Goal: Task Accomplishment & Management: Manage account settings

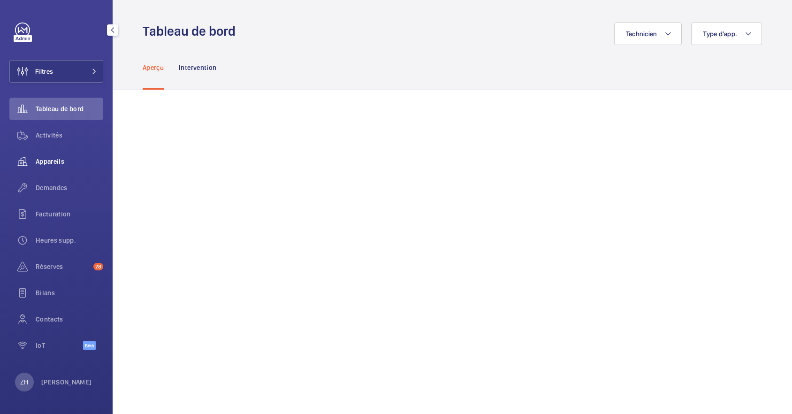
drag, startPoint x: 47, startPoint y: 157, endPoint x: 72, endPoint y: 162, distance: 25.3
click at [47, 157] on span "Appareils" at bounding box center [70, 161] width 68 height 9
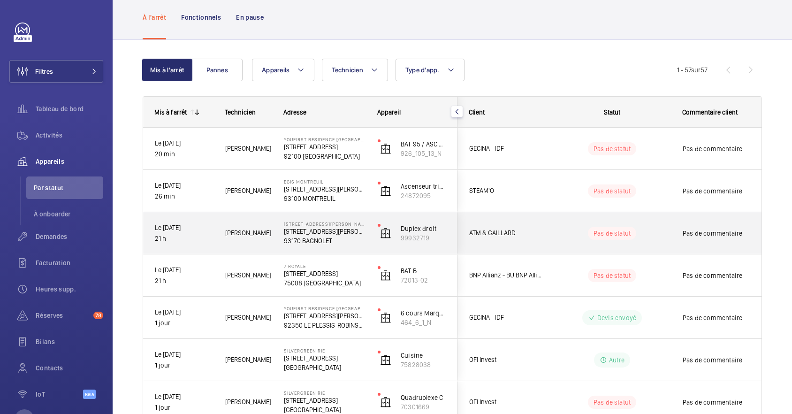
scroll to position [62, 0]
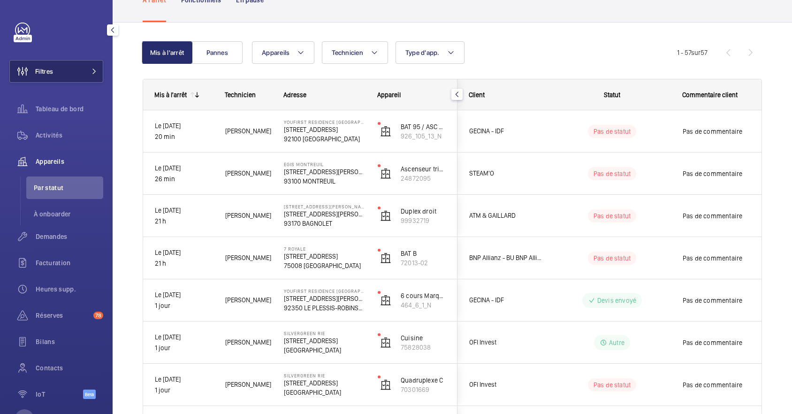
click at [72, 79] on button "Filtres" at bounding box center [56, 71] width 94 height 23
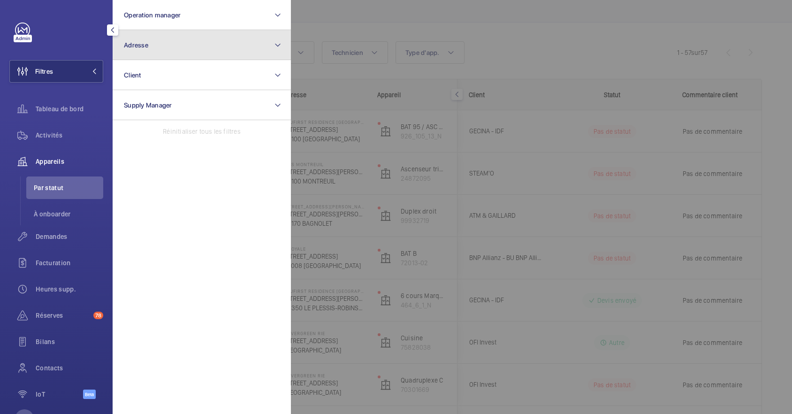
click at [225, 43] on button "Adresse" at bounding box center [202, 45] width 178 height 30
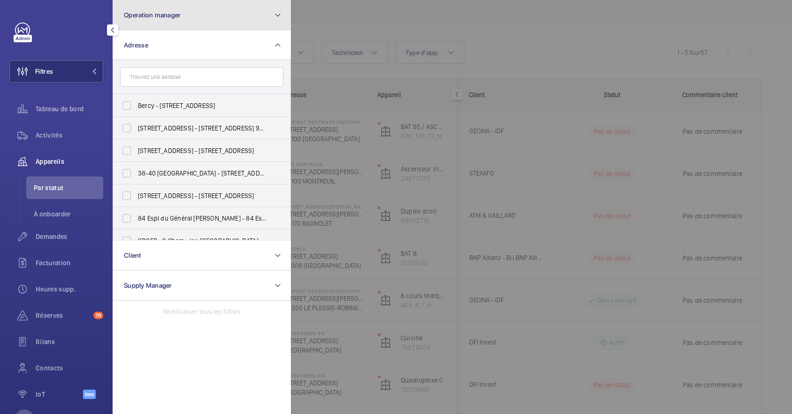
click at [251, 9] on button "Operation manager" at bounding box center [202, 15] width 178 height 30
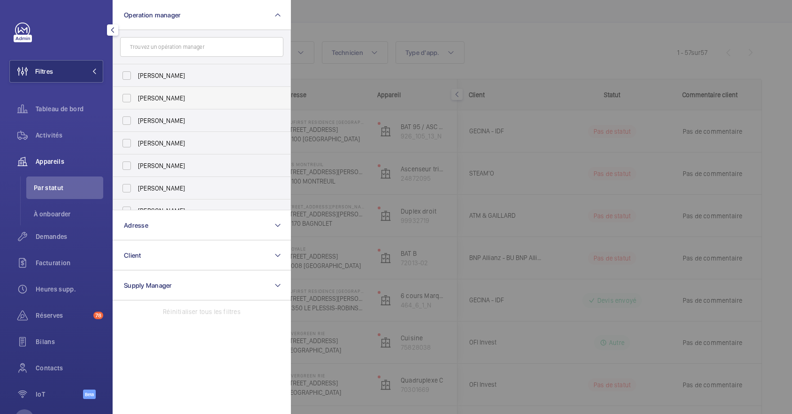
click at [127, 97] on label "Zohra Hamdani" at bounding box center [194, 98] width 163 height 23
click at [127, 97] on input "Zohra Hamdani" at bounding box center [126, 98] width 19 height 19
checkbox input "true"
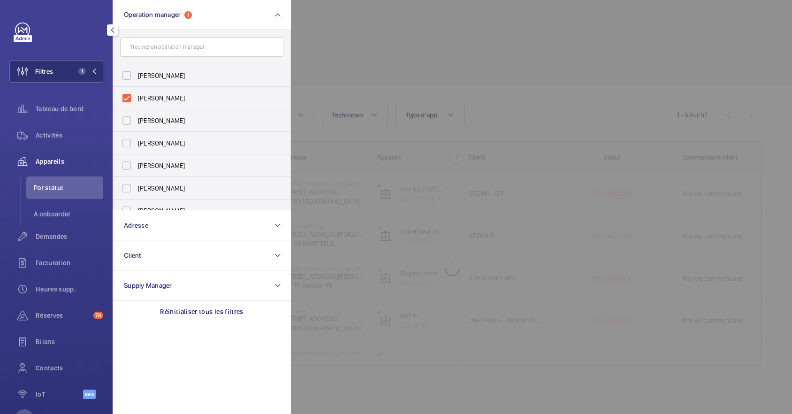
click at [380, 23] on div at bounding box center [687, 207] width 792 height 414
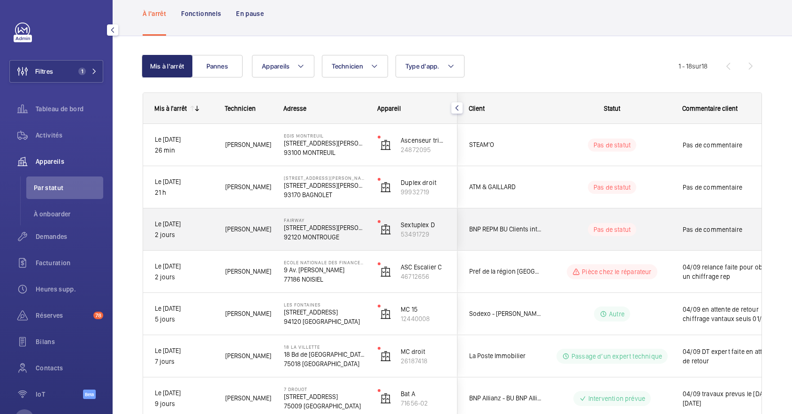
scroll to position [62, 0]
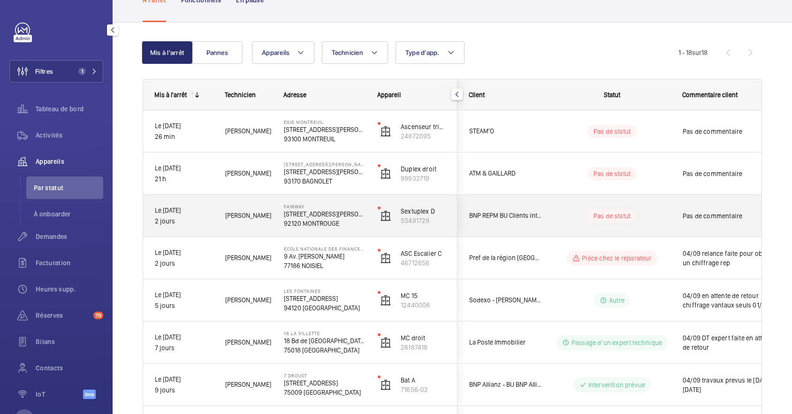
click at [651, 210] on wm-front-pills-cell "Pas de statut" at bounding box center [612, 215] width 117 height 13
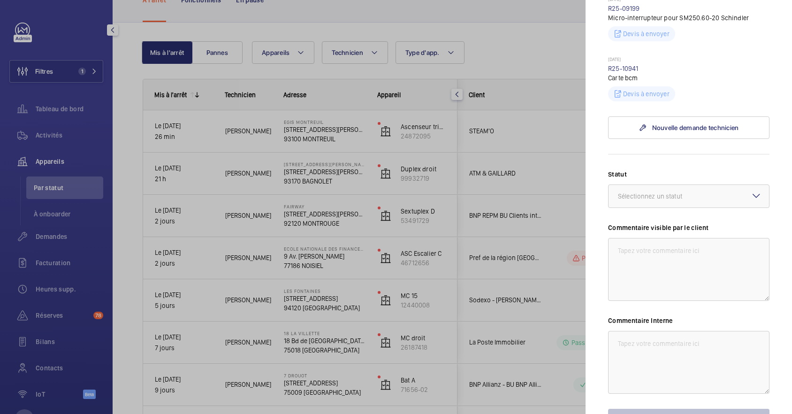
scroll to position [438, 0]
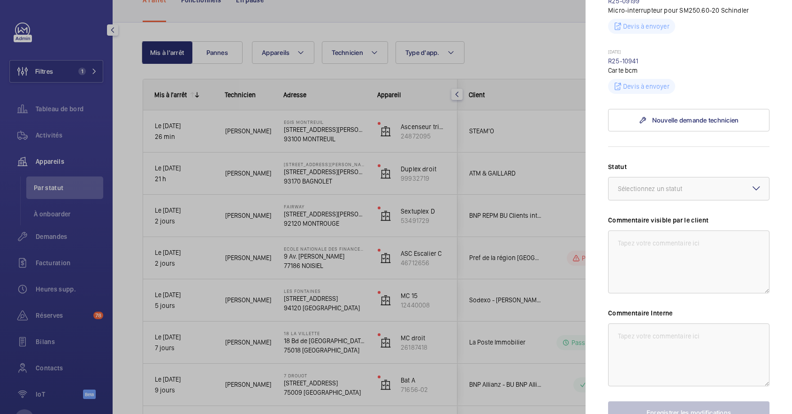
click at [751, 194] on mat-icon at bounding box center [756, 188] width 11 height 11
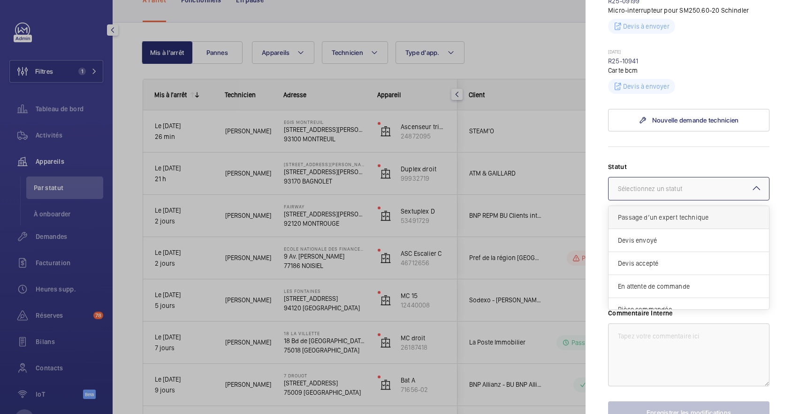
click at [718, 222] on span "Passage d’un expert technique" at bounding box center [689, 217] width 142 height 9
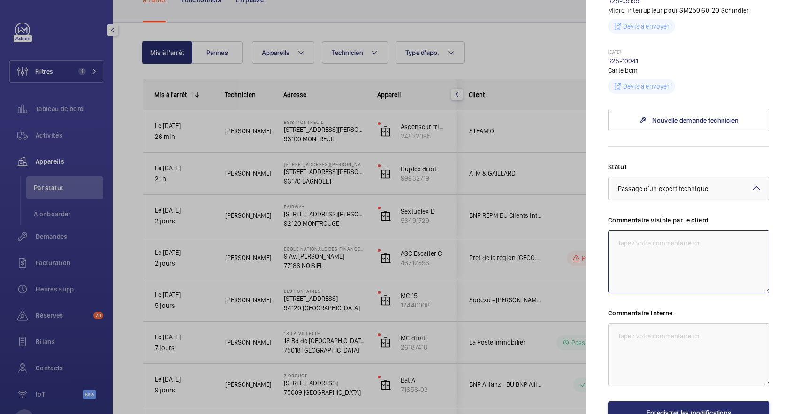
click at [654, 261] on textarea at bounding box center [688, 261] width 161 height 63
drag, startPoint x: 718, startPoint y: 258, endPoint x: 593, endPoint y: 258, distance: 124.8
click at [593, 258] on mat-sidenav "Appareil à l'arrêt FAIRWAY 155 Avenue Pierre Brossolette, 92240 MONTROUGE 92120…" at bounding box center [689, 207] width 206 height 414
type textarea "04/09 passage expert le 05/09"
click at [616, 345] on textarea at bounding box center [688, 354] width 161 height 63
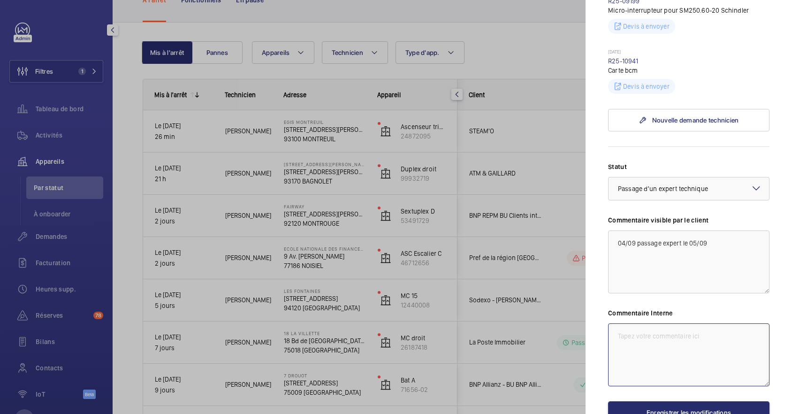
paste textarea "04/09 passage expert le 05/09"
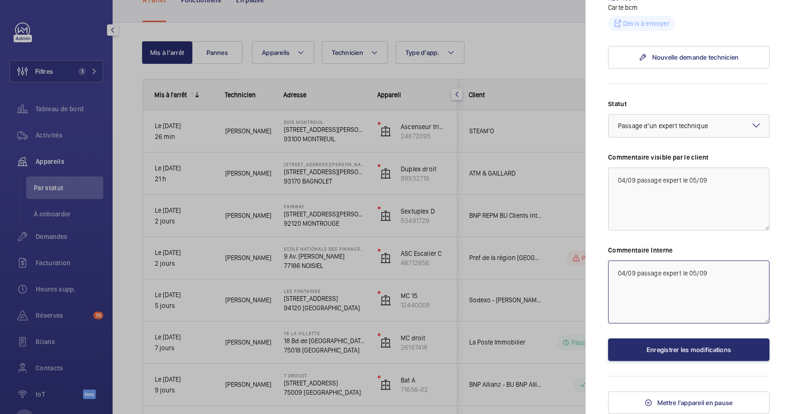
scroll to position [518, 0]
type textarea "04/09 passage expert le 05/09"
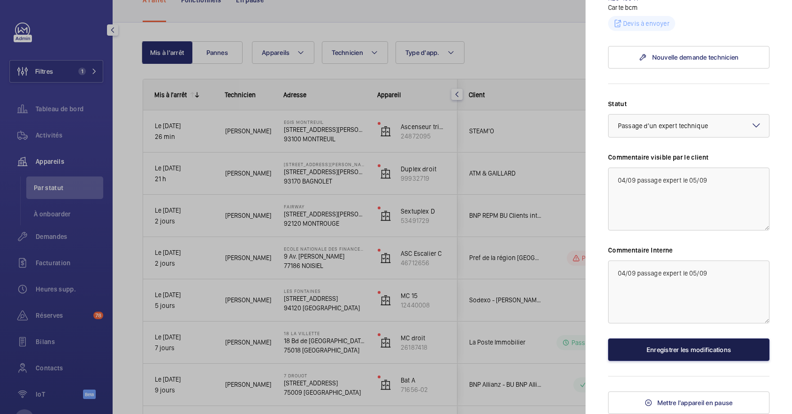
click at [696, 353] on button "Enregistrer les modifications" at bounding box center [688, 349] width 161 height 23
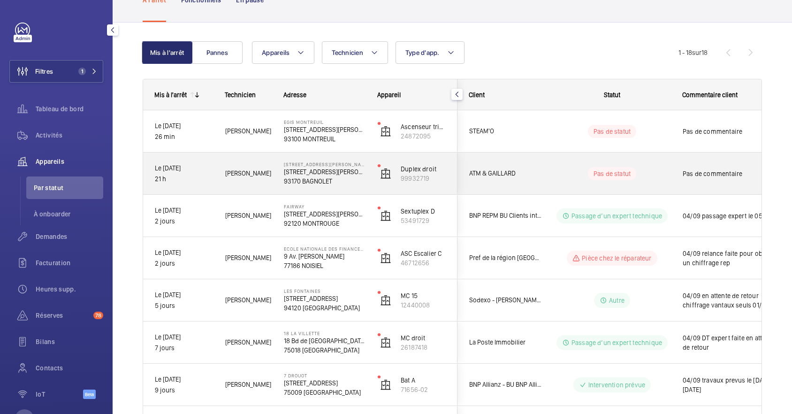
click at [557, 169] on wm-front-pills-cell "Pas de statut" at bounding box center [612, 173] width 117 height 13
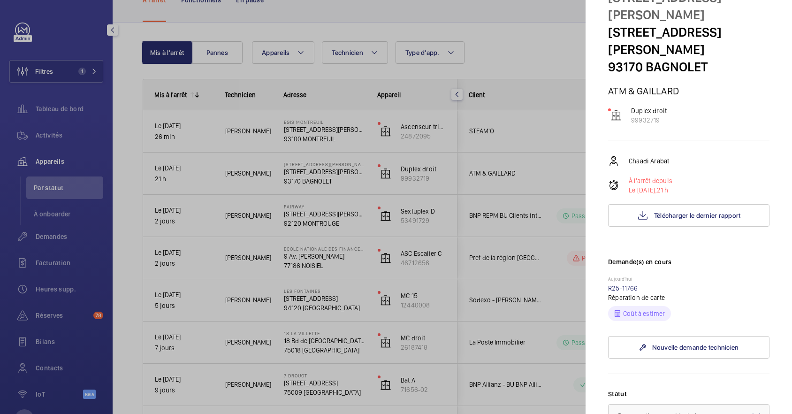
scroll to position [62, 0]
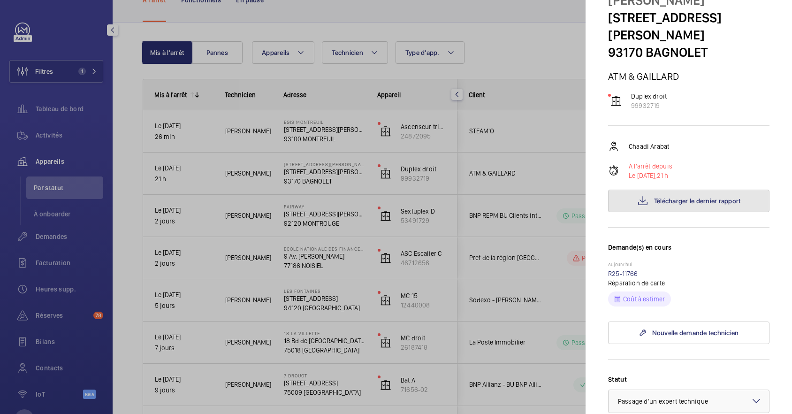
click at [695, 197] on span "Télécharger le dernier rapport" at bounding box center [697, 201] width 87 height 8
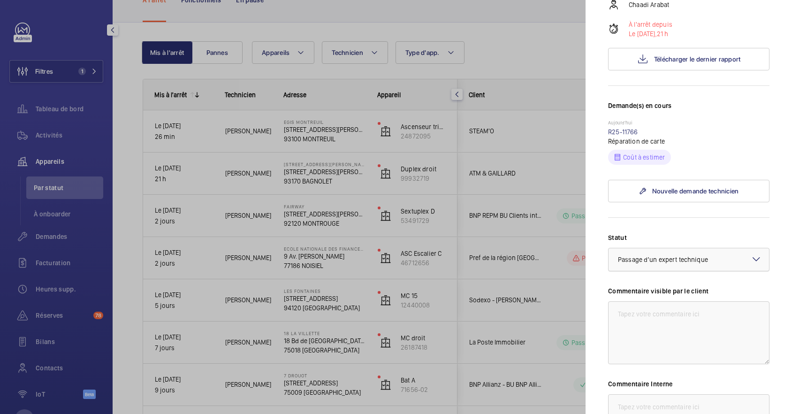
scroll to position [250, 0]
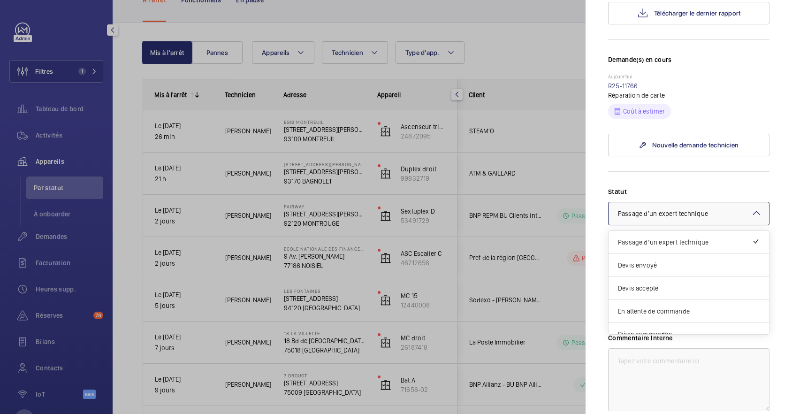
click at [745, 202] on div at bounding box center [689, 213] width 160 height 23
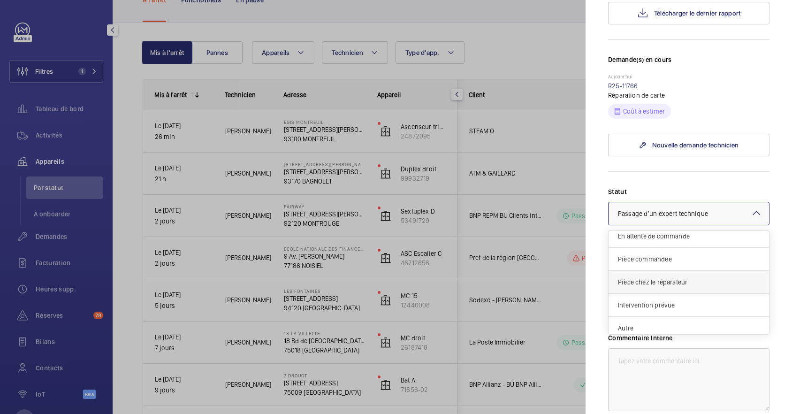
scroll to position [79, 0]
click at [695, 319] on span "Autre" at bounding box center [689, 323] width 142 height 9
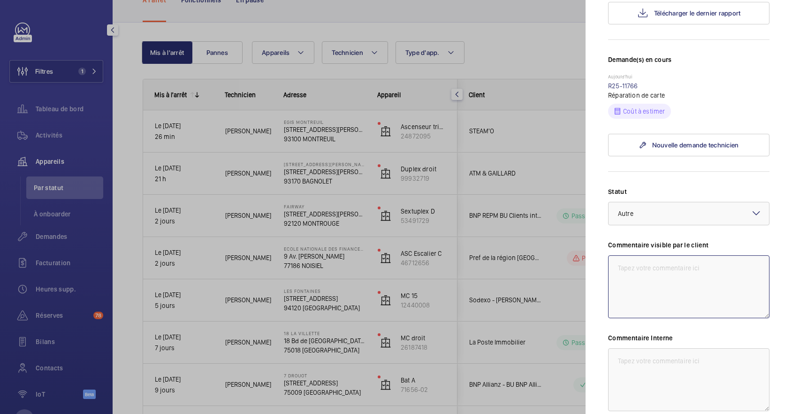
click at [667, 255] on textarea at bounding box center [688, 286] width 161 height 63
drag, startPoint x: 616, startPoint y: 234, endPoint x: 709, endPoint y: 246, distance: 94.2
click at [709, 255] on textarea "04/09 en attente de chiffrage carte toit cabine" at bounding box center [688, 286] width 161 height 63
type textarea "04/09 en attente de chiffrage carte toit cabine"
click at [681, 348] on textarea at bounding box center [688, 379] width 161 height 63
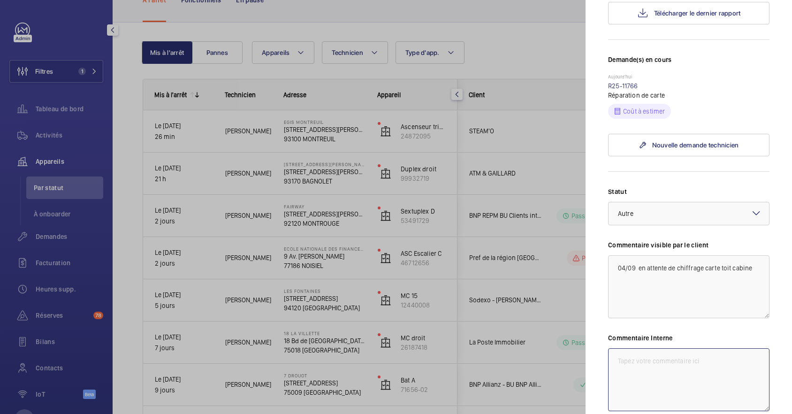
paste textarea "04/09 en attente de chiffrage carte toit cabine"
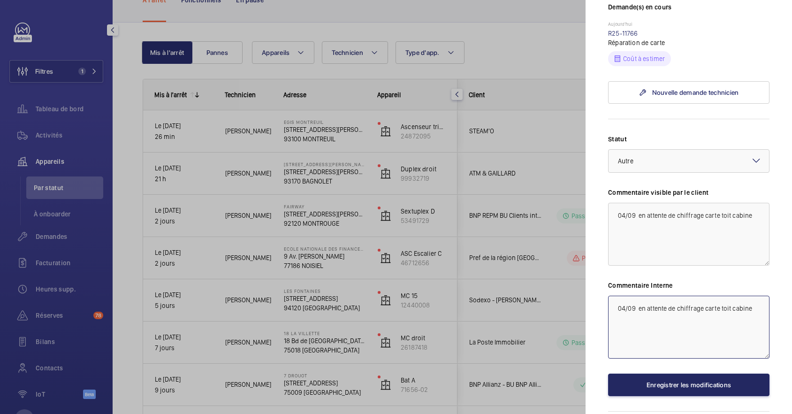
type textarea "04/09 en attente de chiffrage carte toit cabine"
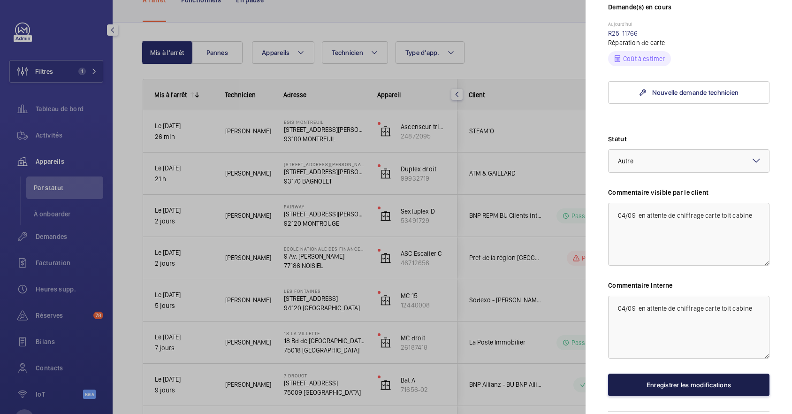
click at [679, 374] on button "Enregistrer les modifications" at bounding box center [688, 385] width 161 height 23
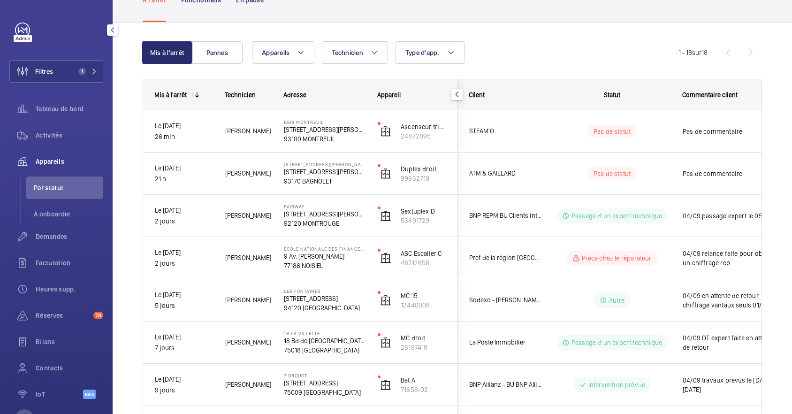
scroll to position [0, 0]
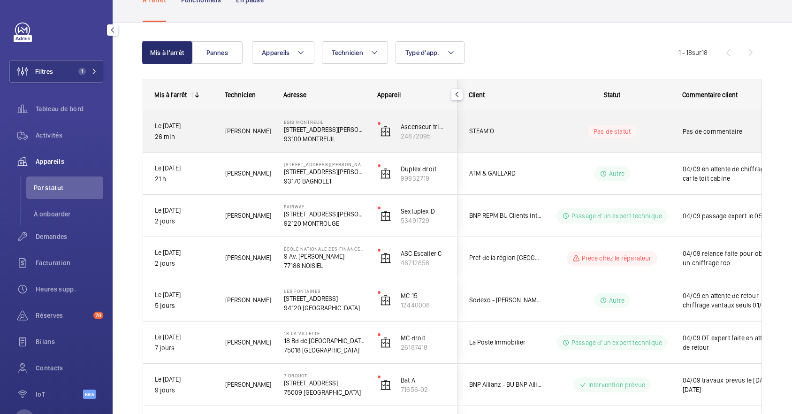
click at [656, 125] on wm-front-pills-cell "Pas de statut" at bounding box center [612, 131] width 117 height 13
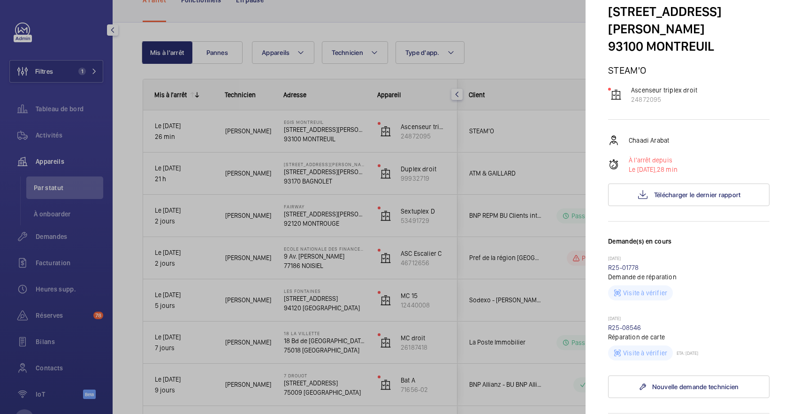
scroll to position [62, 0]
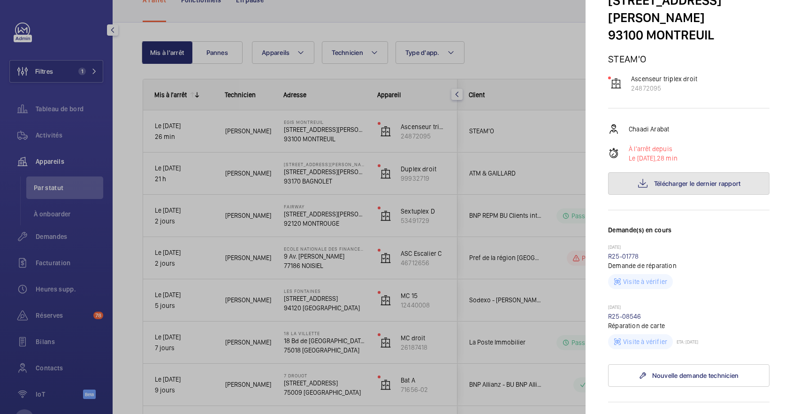
click at [728, 180] on span "Télécharger le dernier rapport" at bounding box center [697, 184] width 87 height 8
click at [551, 210] on div at bounding box center [396, 207] width 792 height 414
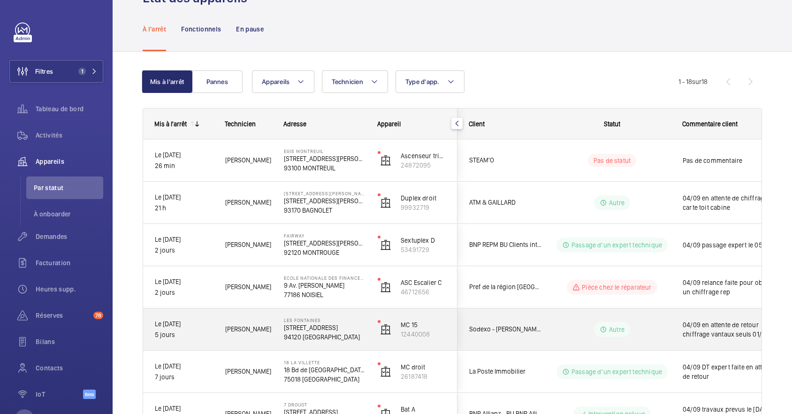
scroll to position [0, 0]
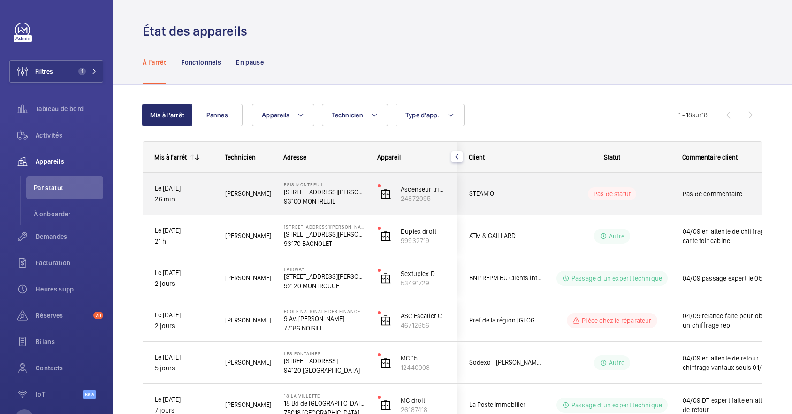
click at [555, 190] on wm-front-pills-cell "Pas de statut" at bounding box center [612, 193] width 117 height 13
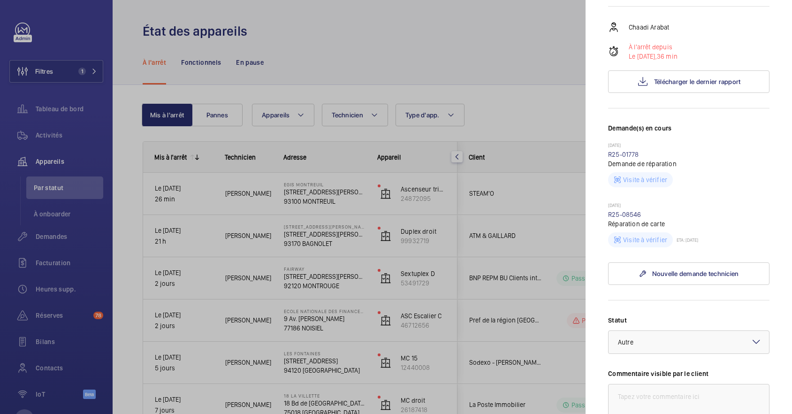
scroll to position [188, 0]
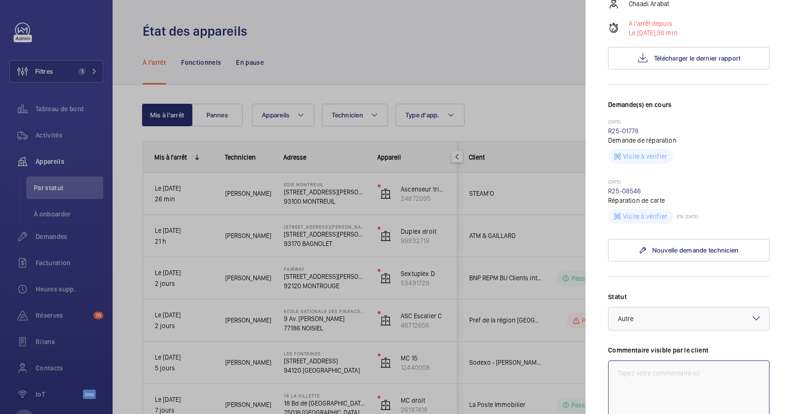
click at [683, 360] on textarea at bounding box center [688, 391] width 161 height 63
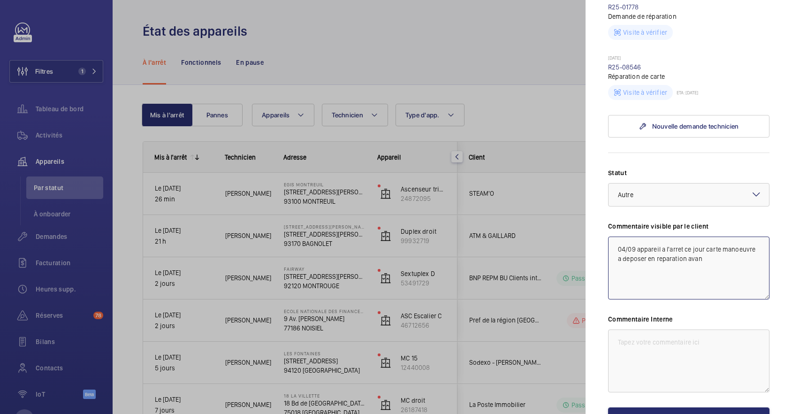
scroll to position [313, 0]
drag, startPoint x: 617, startPoint y: 231, endPoint x: 702, endPoint y: 270, distance: 94.1
click at [702, 270] on textarea "04/09 appareil a l'arret ce jour carte manoeuvre a deposer en reparation avant …" at bounding box center [688, 267] width 161 height 63
type textarea "04/09 appareil a l'arret ce jour carte manoeuvre a deposer en reparation avant …"
click at [689, 328] on textarea at bounding box center [688, 359] width 161 height 63
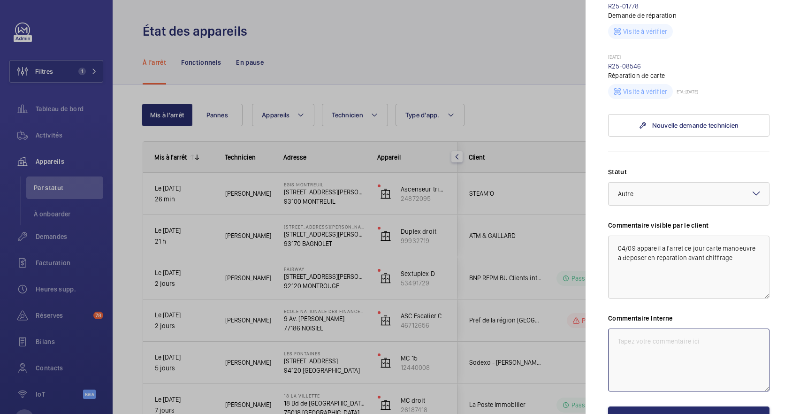
paste textarea "04/09 appareil a l'arret ce jour carte manoeuvre a deposer en reparation avant …"
type textarea "04/09 appareil a l'arret ce jour carte manoeuvre a deposer en reparation avant …"
click at [693, 406] on button "Enregistrer les modifications" at bounding box center [688, 417] width 161 height 23
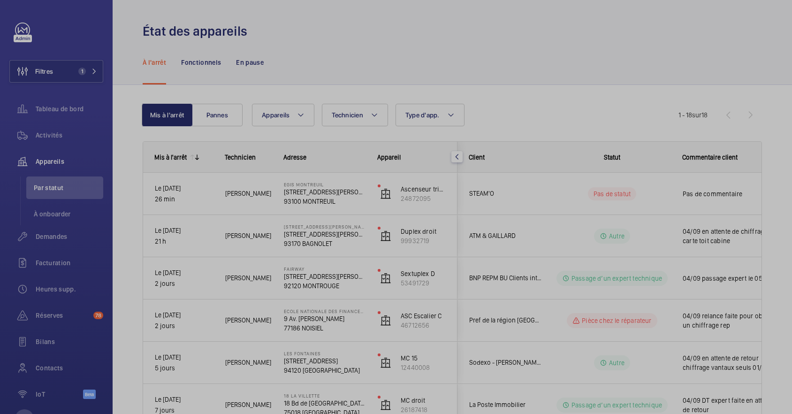
scroll to position [0, 0]
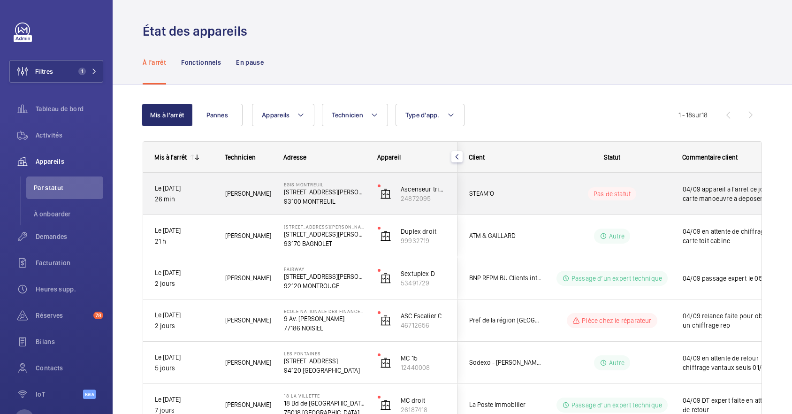
drag, startPoint x: 593, startPoint y: 186, endPoint x: 593, endPoint y: 191, distance: 5.2
click at [593, 187] on div "Pas de statut" at bounding box center [612, 193] width 48 height 13
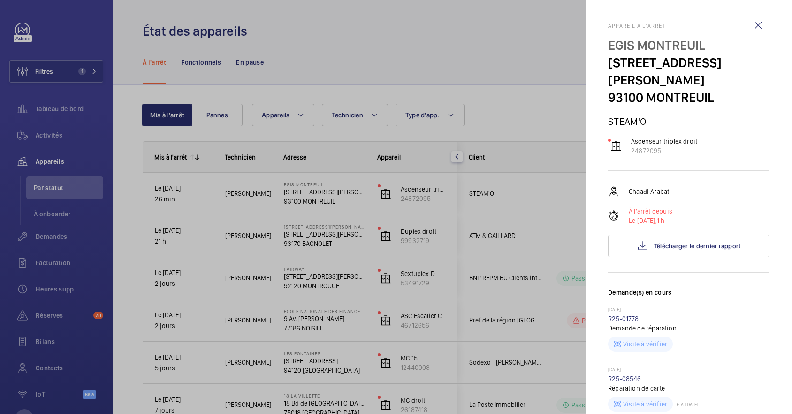
scroll to position [188, 0]
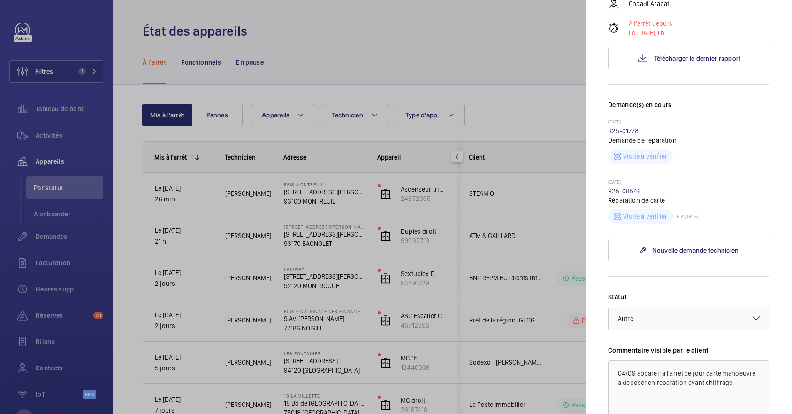
click at [751, 313] on mat-icon at bounding box center [756, 318] width 11 height 11
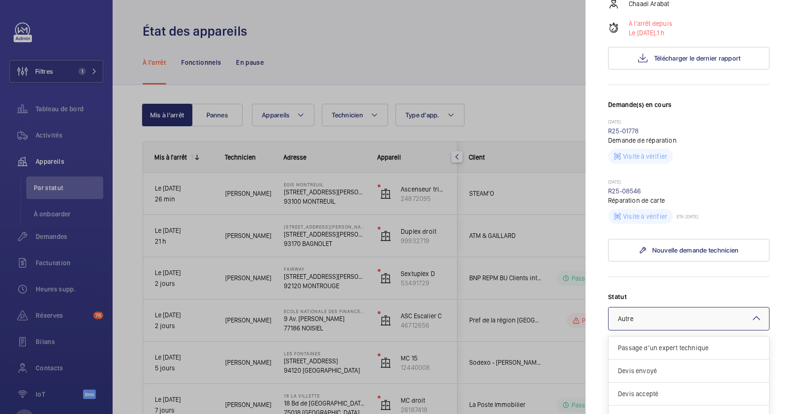
scroll to position [79, 0]
click at [695, 350] on div "Pièce commandée" at bounding box center [689, 360] width 160 height 23
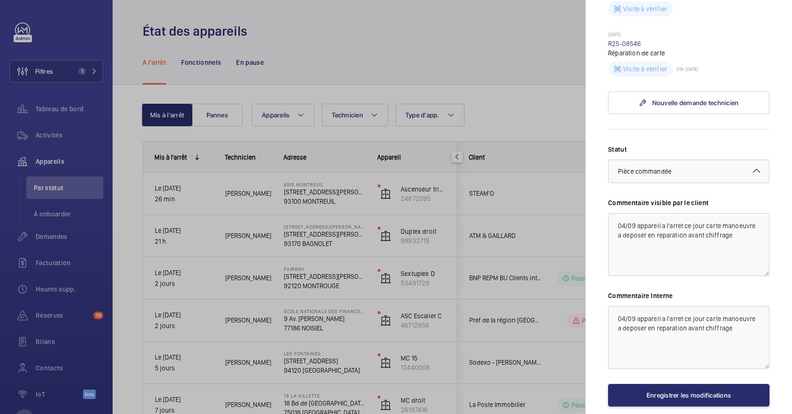
scroll to position [363, 0]
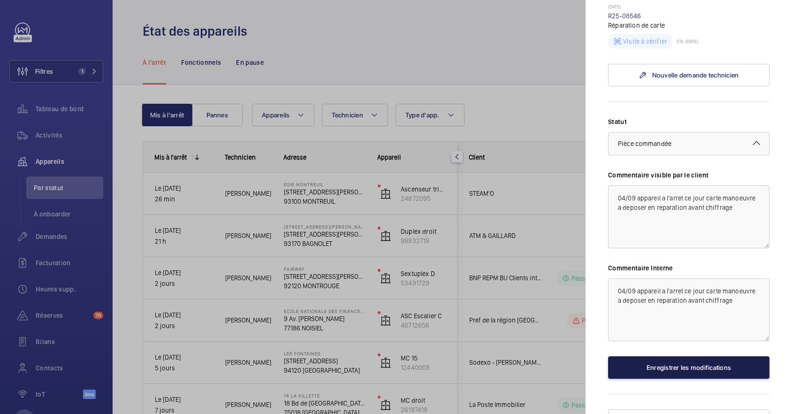
click at [691, 356] on button "Enregistrer les modifications" at bounding box center [688, 367] width 161 height 23
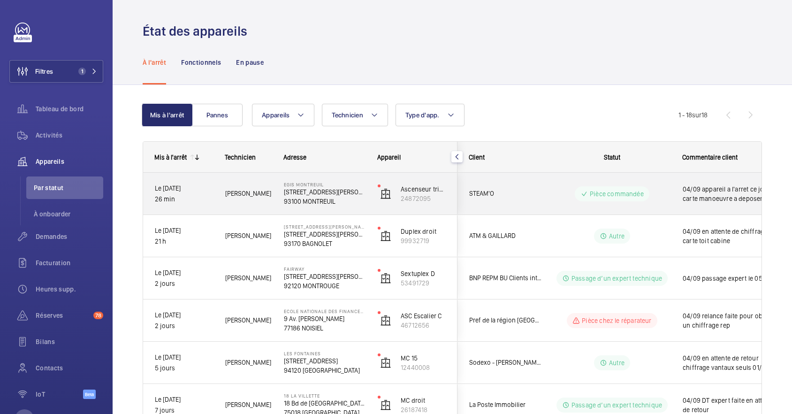
click at [574, 191] on wm-front-pills-cell "Pièce commandée" at bounding box center [612, 193] width 117 height 15
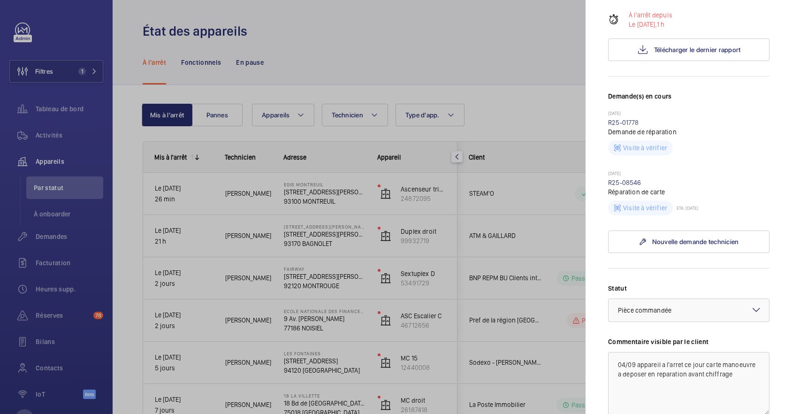
scroll to position [250, 0]
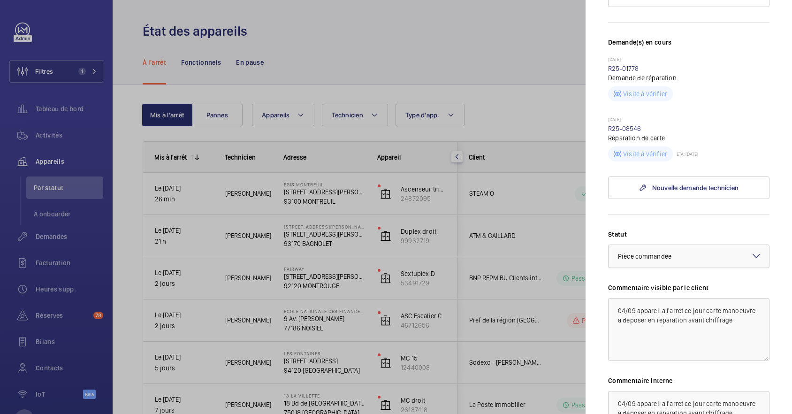
drag, startPoint x: 746, startPoint y: 234, endPoint x: 742, endPoint y: 246, distance: 12.3
click at [751, 250] on mat-icon at bounding box center [756, 255] width 11 height 11
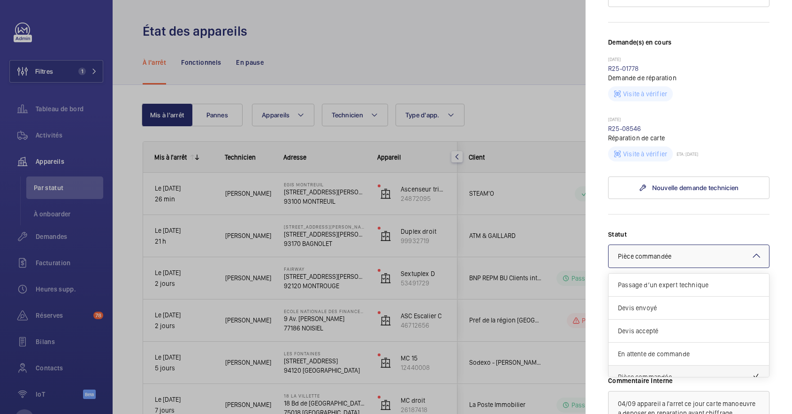
scroll to position [79, 0]
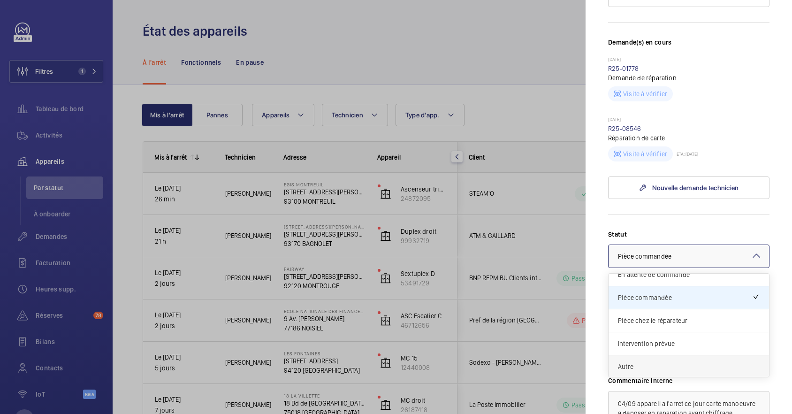
click at [662, 362] on span "Autre" at bounding box center [689, 366] width 142 height 9
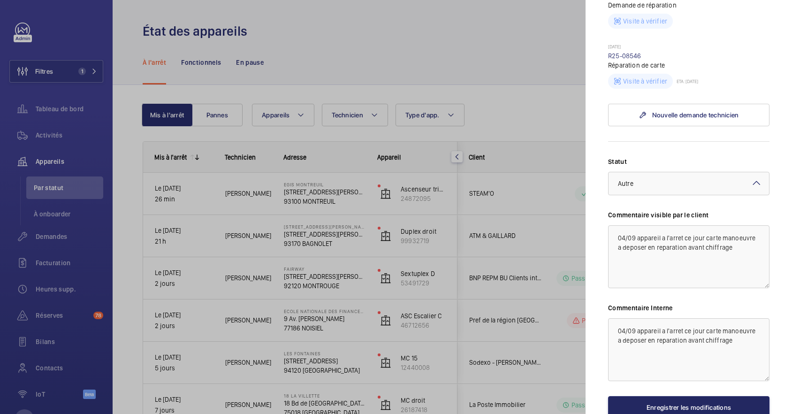
scroll to position [363, 0]
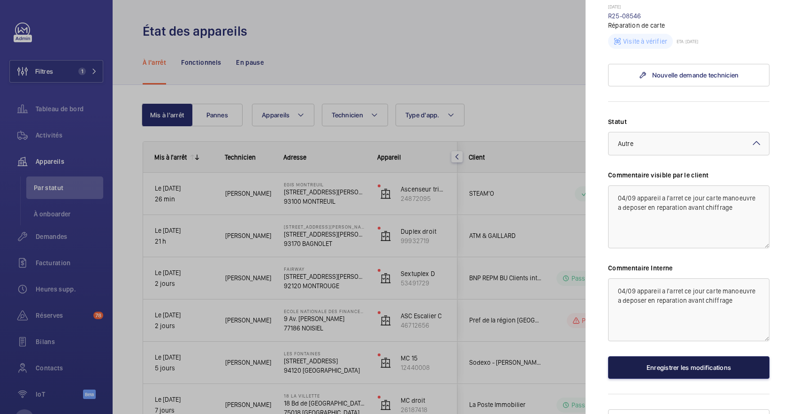
drag, startPoint x: 664, startPoint y: 348, endPoint x: 657, endPoint y: 348, distance: 7.5
click at [664, 356] on button "Enregistrer les modifications" at bounding box center [688, 367] width 161 height 23
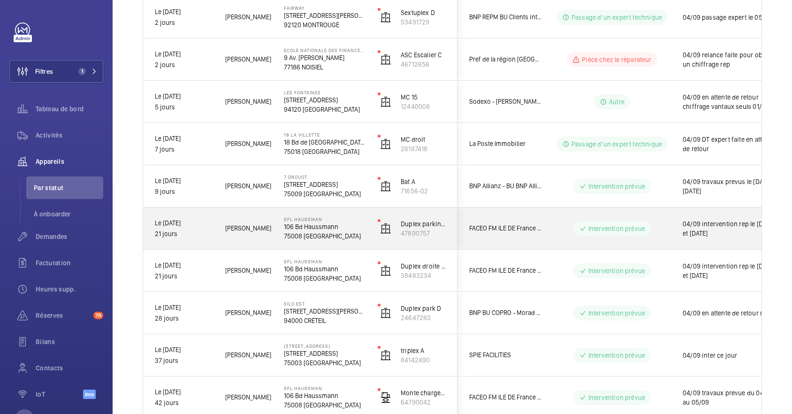
scroll to position [0, 0]
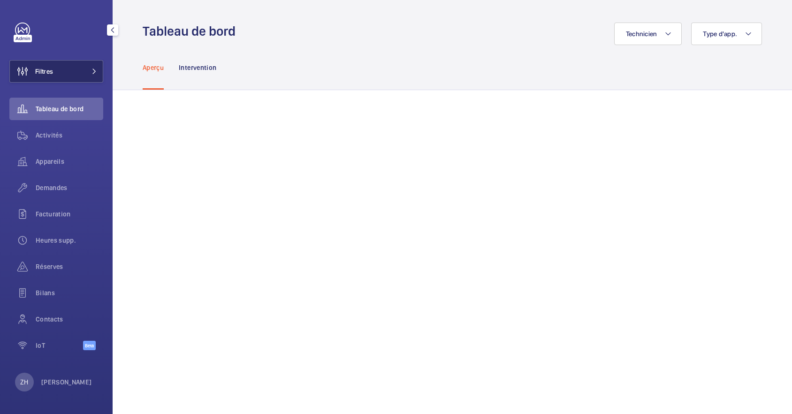
click at [82, 71] on button "Filtres" at bounding box center [56, 71] width 94 height 23
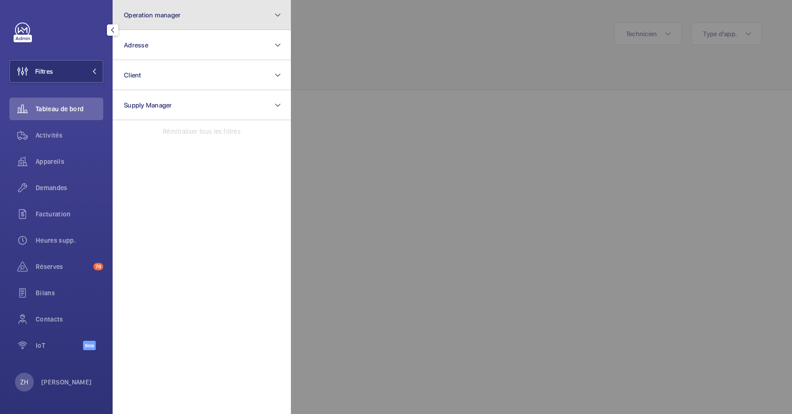
click at [240, 11] on button "Operation manager" at bounding box center [202, 15] width 178 height 30
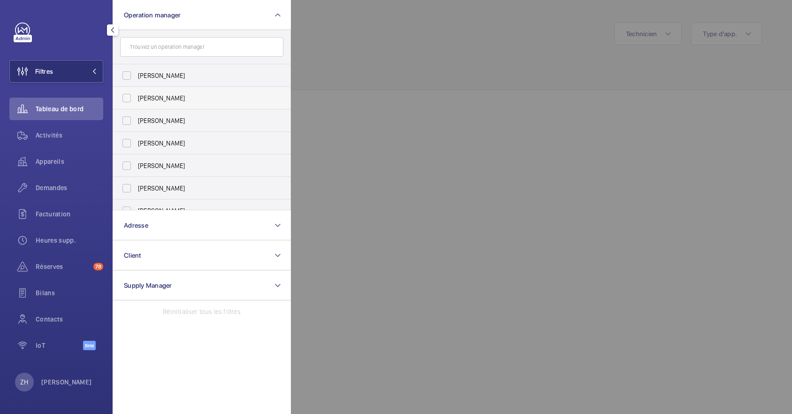
click at [126, 98] on label "[PERSON_NAME]" at bounding box center [194, 98] width 163 height 23
click at [126, 98] on input "[PERSON_NAME]" at bounding box center [126, 98] width 19 height 19
checkbox input "true"
drag, startPoint x: 375, startPoint y: 2, endPoint x: 145, endPoint y: 37, distance: 232.2
click at [375, 2] on div at bounding box center [687, 207] width 792 height 414
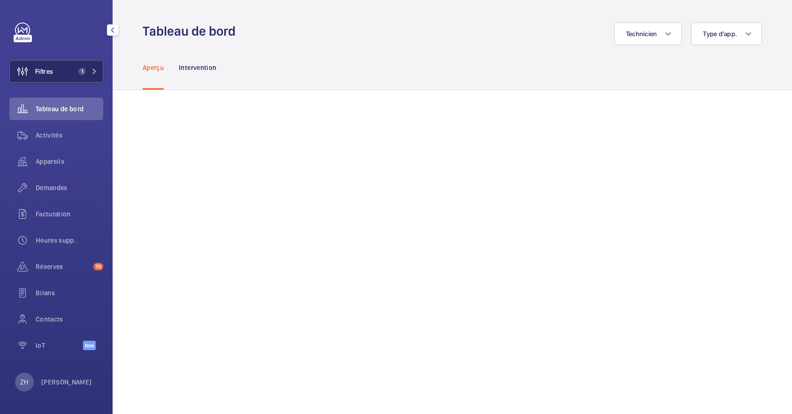
drag, startPoint x: 59, startPoint y: 68, endPoint x: 82, endPoint y: 64, distance: 23.8
click at [60, 69] on button "Filtres 1" at bounding box center [56, 71] width 94 height 23
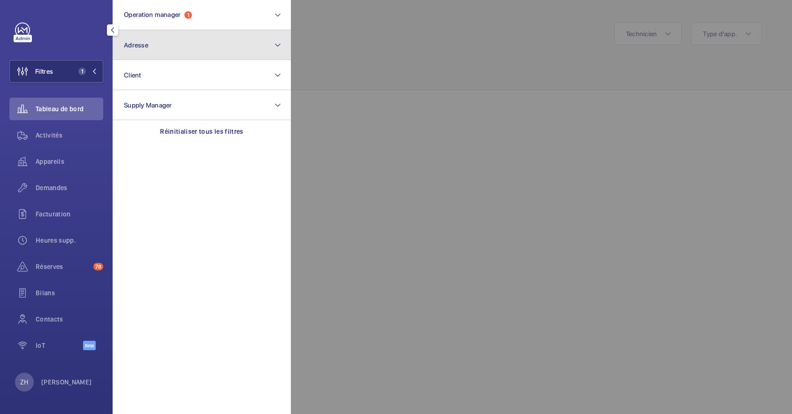
click at [161, 40] on button "Adresse" at bounding box center [202, 45] width 178 height 30
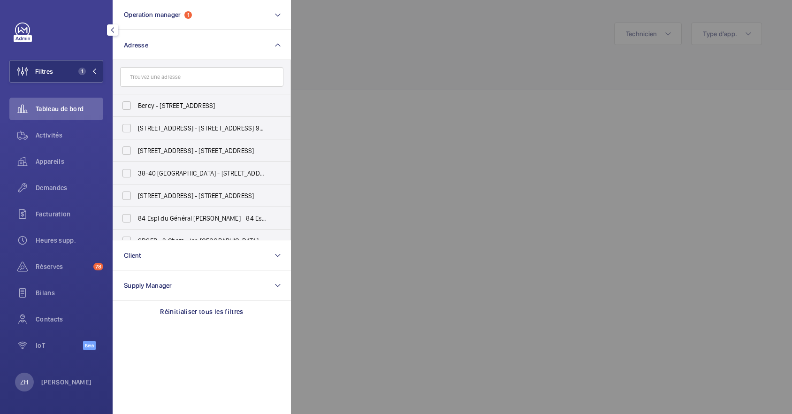
click at [167, 79] on input "text" at bounding box center [201, 77] width 163 height 20
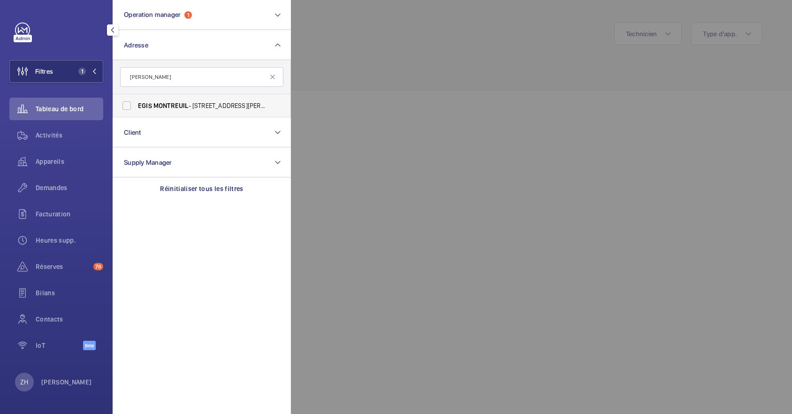
type input "egis montreuil"
click at [132, 107] on label "EGIS MONTREUIL - 4 Rue Dolorès Ibarruri, MONTREUIL 93100" at bounding box center [194, 105] width 163 height 23
click at [132, 107] on input "EGIS MONTREUIL - 4 Rue Dolorès Ibarruri, MONTREUIL 93100" at bounding box center [126, 105] width 19 height 19
checkbox input "true"
click at [580, 69] on div at bounding box center [687, 207] width 792 height 414
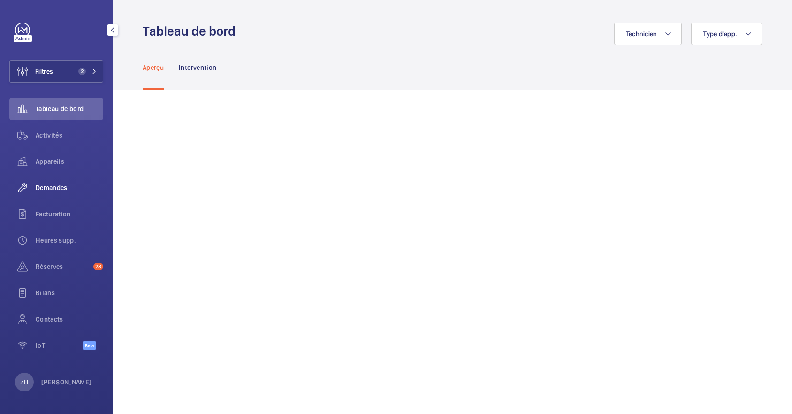
click at [49, 185] on span "Demandes" at bounding box center [70, 187] width 68 height 9
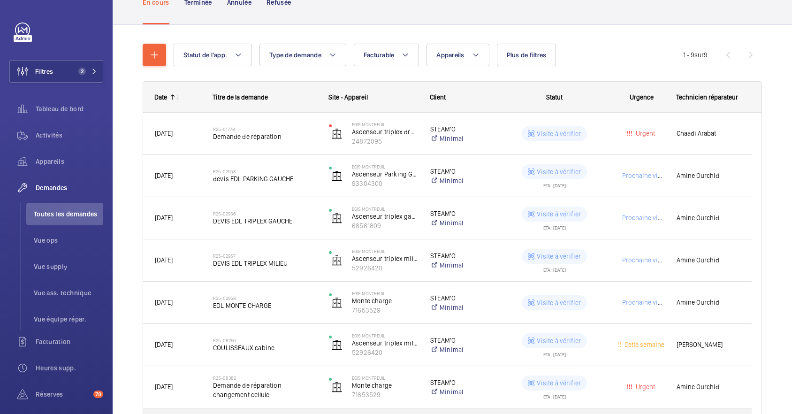
scroll to position [71, 0]
click at [51, 137] on span "Activités" at bounding box center [70, 134] width 68 height 9
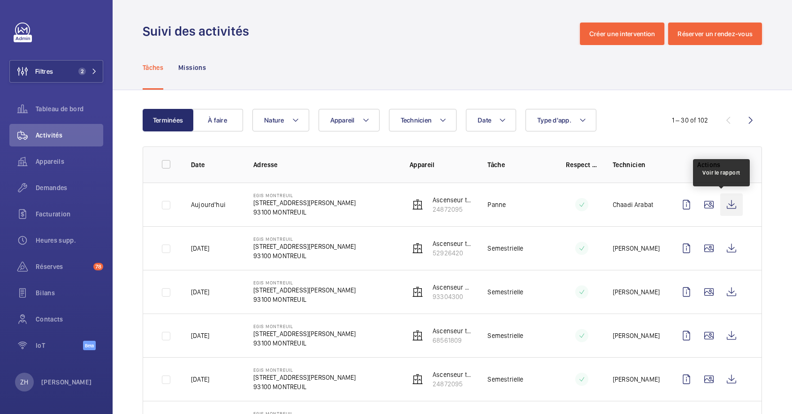
click at [722, 203] on wm-front-icon-button at bounding box center [731, 204] width 23 height 23
click at [51, 186] on span "Demandes" at bounding box center [70, 187] width 68 height 9
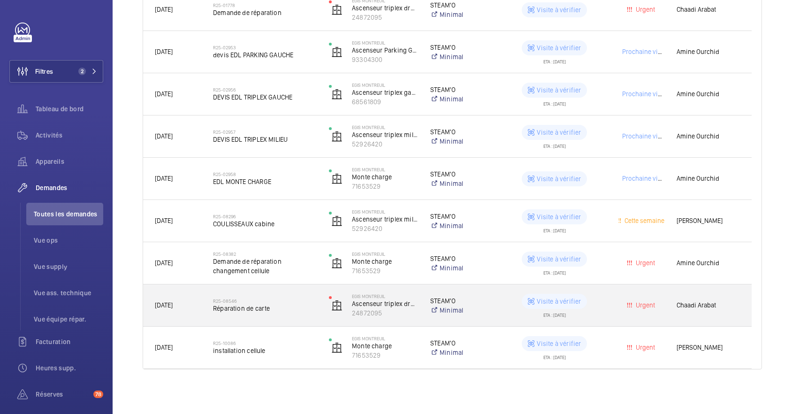
scroll to position [197, 0]
click at [274, 289] on div "R25-08546 Réparation de carte" at bounding box center [259, 305] width 115 height 42
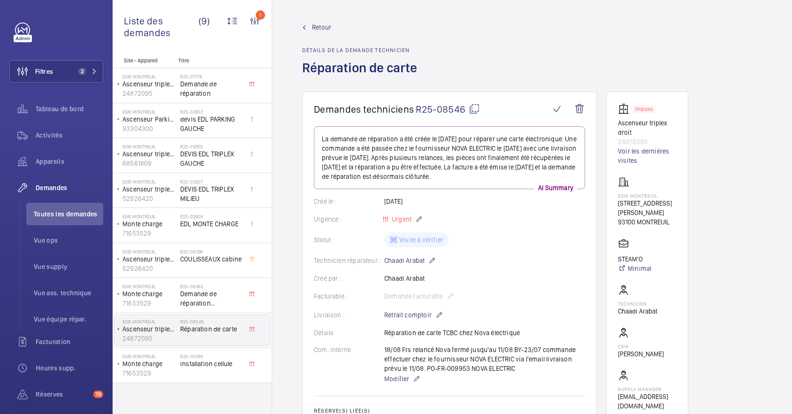
click at [316, 24] on span "Retour" at bounding box center [321, 27] width 19 height 9
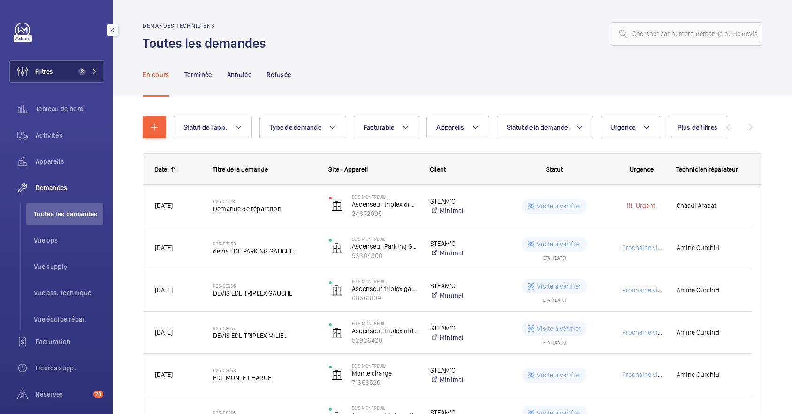
click at [61, 71] on button "Filtres 2" at bounding box center [56, 71] width 94 height 23
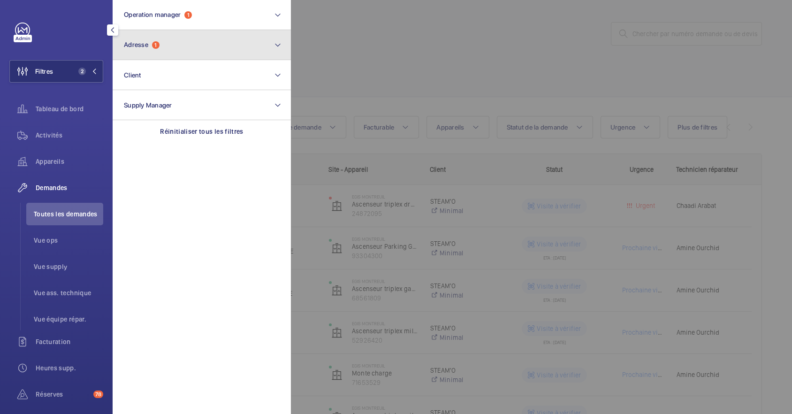
click at [202, 45] on button "Adresse 1" at bounding box center [202, 45] width 178 height 30
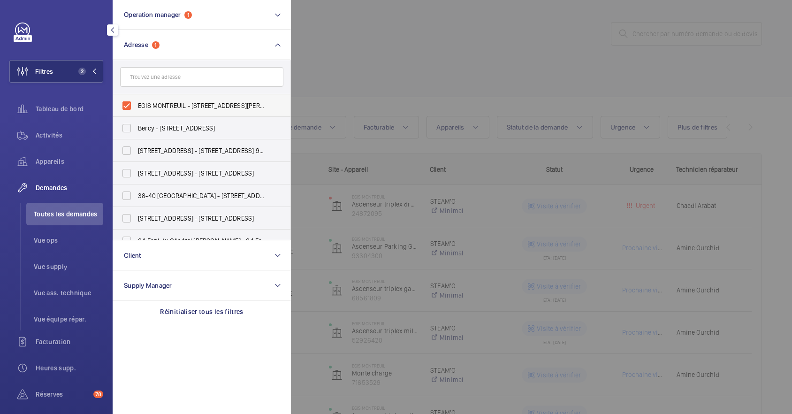
click at [125, 101] on label "EGIS MONTREUIL - 4 Rue Dolorès Ibarruri, MONTREUIL 93100" at bounding box center [194, 105] width 163 height 23
click at [125, 101] on input "EGIS MONTREUIL - 4 Rue Dolorès Ibarruri, MONTREUIL 93100" at bounding box center [126, 105] width 19 height 19
checkbox input "false"
click at [383, 34] on div at bounding box center [687, 207] width 792 height 414
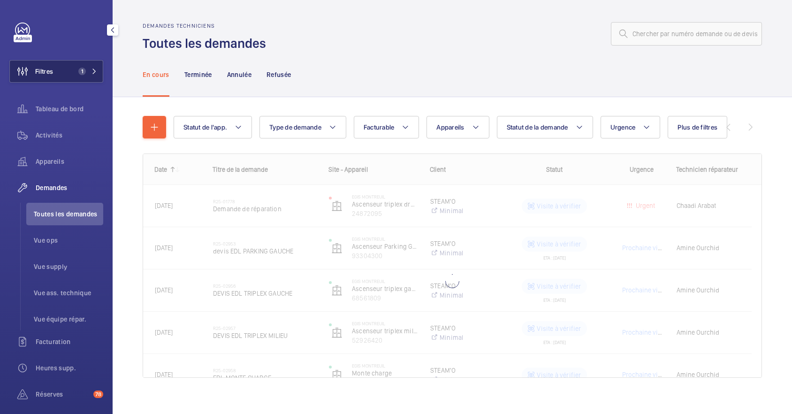
click at [64, 72] on button "Filtres 1" at bounding box center [56, 71] width 94 height 23
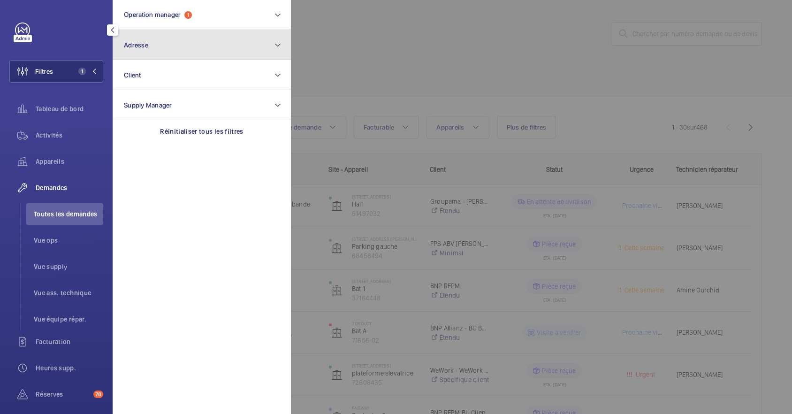
click at [276, 43] on mat-icon at bounding box center [278, 44] width 8 height 11
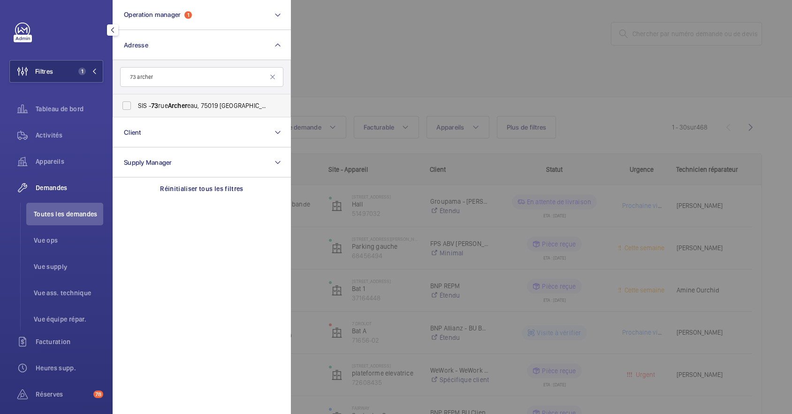
type input "73 archer"
click at [120, 106] on label "SIS - 73 rue Archer eau, 75019 Paris - 73 Rue Archer eau, PARIS 75019" at bounding box center [194, 105] width 163 height 23
click at [120, 106] on input "SIS - 73 rue Archer eau, 75019 Paris - 73 Rue Archer eau, PARIS 75019" at bounding box center [126, 105] width 19 height 19
checkbox input "true"
drag, startPoint x: 416, startPoint y: 78, endPoint x: 431, endPoint y: 82, distance: 15.0
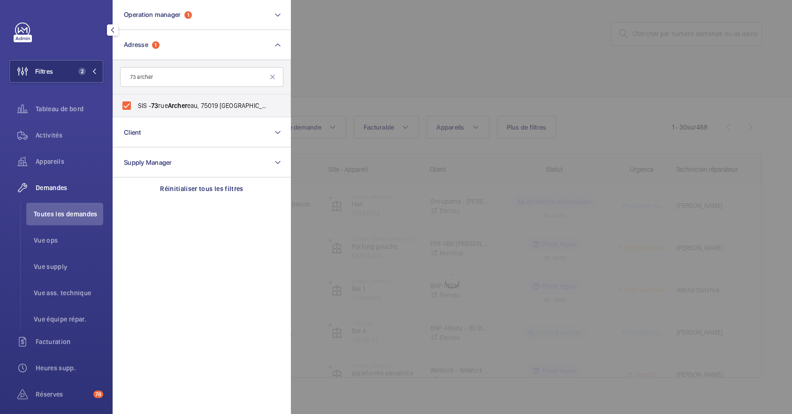
click at [417, 78] on div at bounding box center [687, 207] width 792 height 414
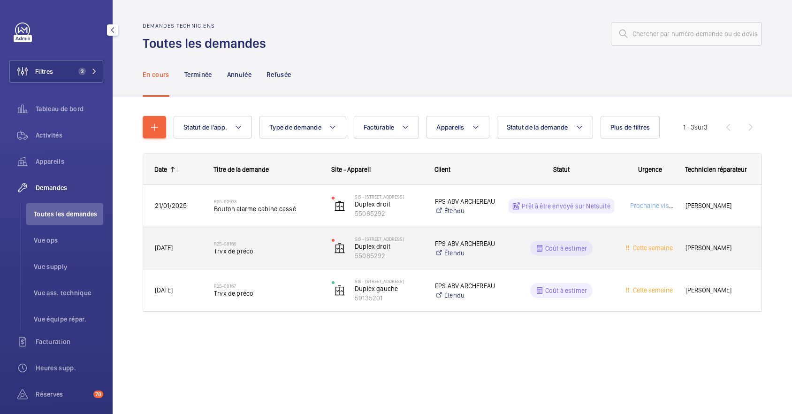
click at [293, 237] on div "R25-08166 Trvx de préco" at bounding box center [267, 248] width 106 height 27
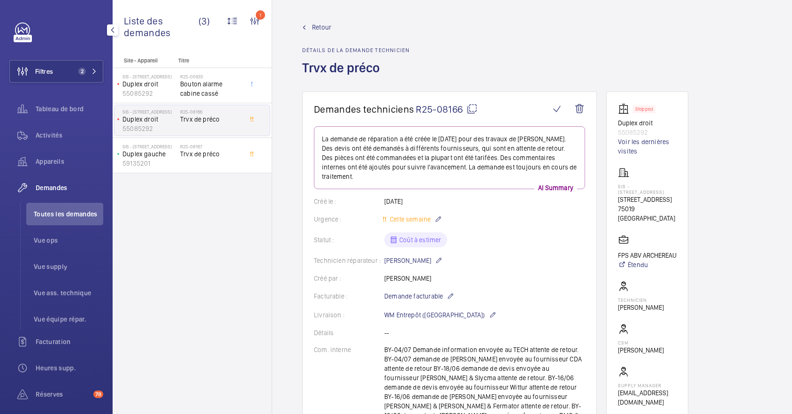
click at [320, 25] on span "Retour" at bounding box center [321, 27] width 19 height 9
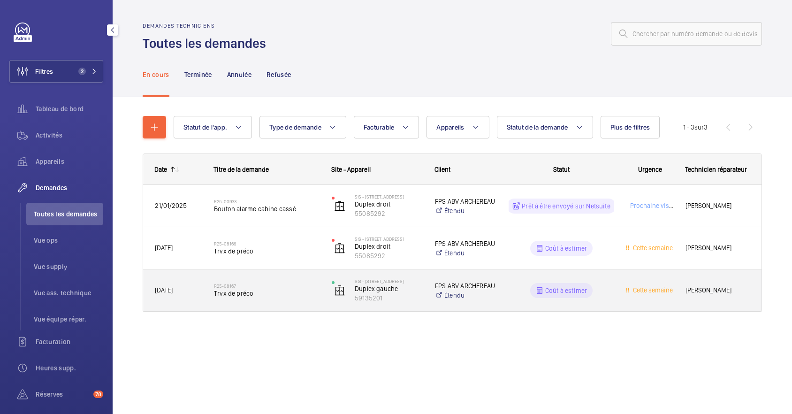
click at [267, 289] on span "Trvx de préco" at bounding box center [267, 293] width 106 height 9
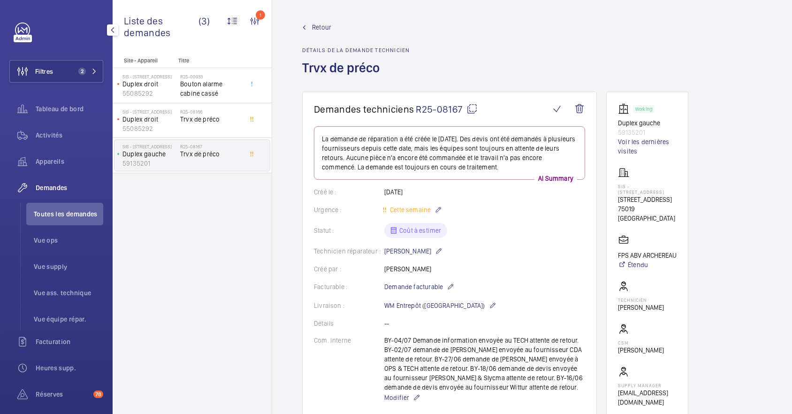
click at [321, 25] on span "Retour" at bounding box center [321, 27] width 19 height 9
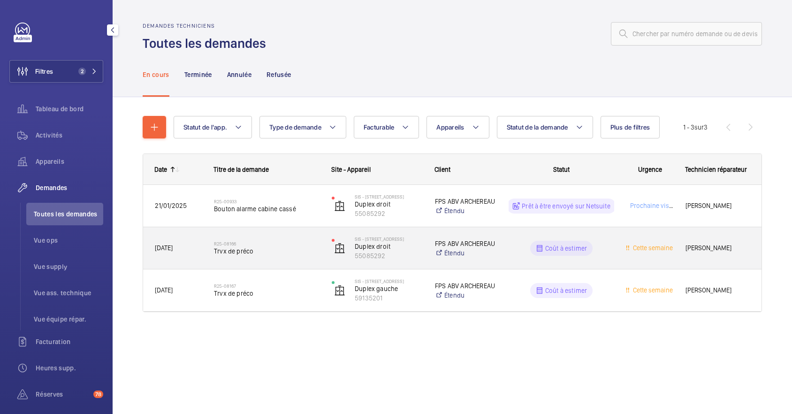
click at [284, 228] on div "R25-08166 Trvx de préco" at bounding box center [261, 248] width 117 height 42
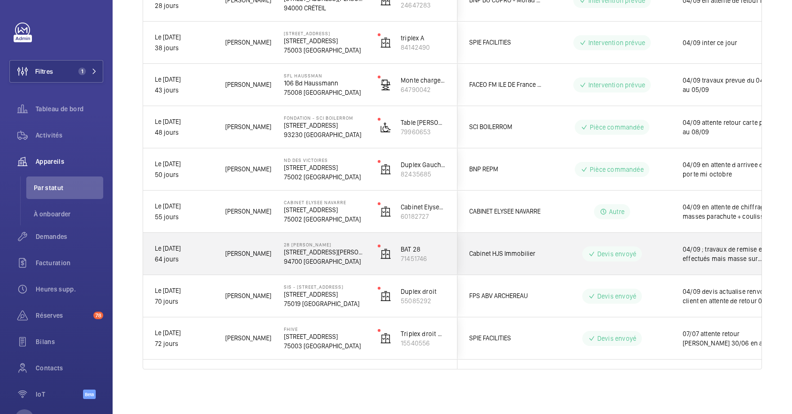
scroll to position [574, 0]
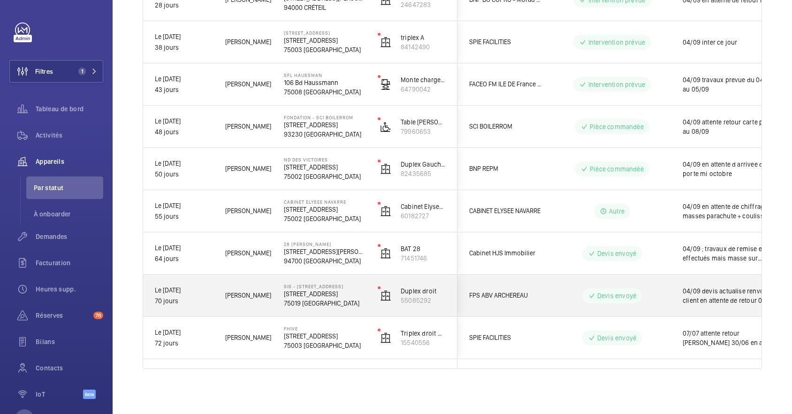
click at [545, 297] on div "Devis envoyé" at bounding box center [606, 296] width 128 height 34
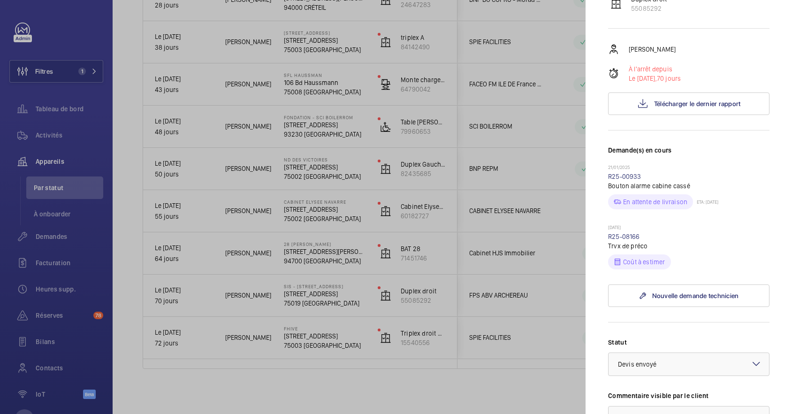
scroll to position [250, 0]
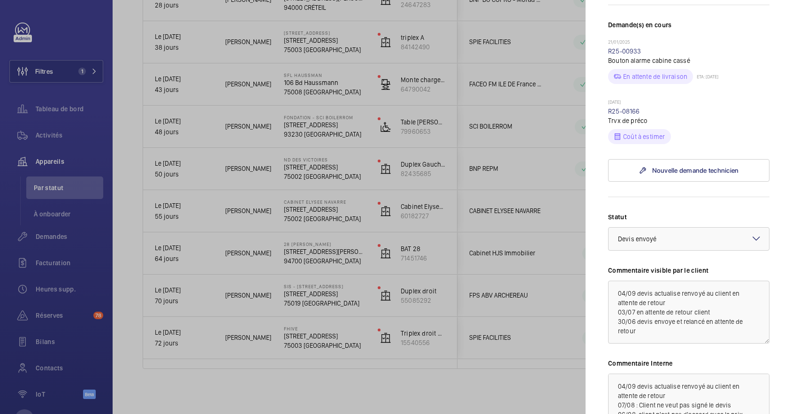
click at [751, 244] on mat-icon at bounding box center [756, 238] width 11 height 11
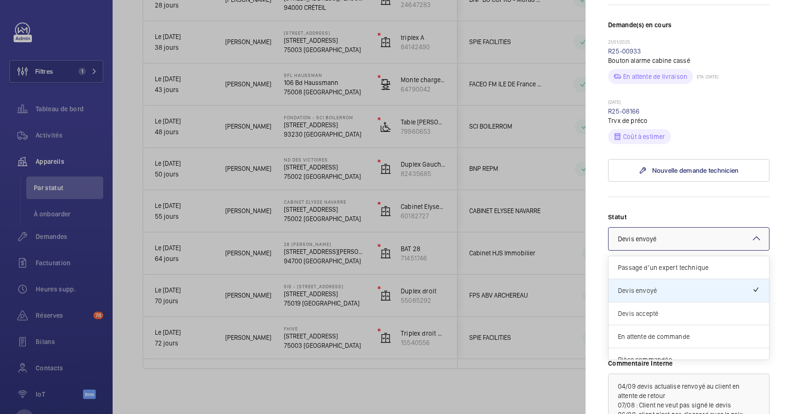
click at [664, 323] on div "Devis accepté" at bounding box center [689, 313] width 160 height 23
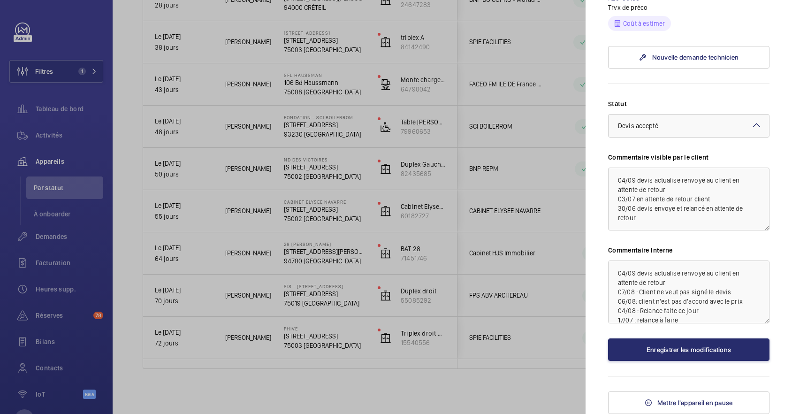
scroll to position [380, 0]
click at [698, 351] on button "Enregistrer les modifications" at bounding box center [688, 349] width 161 height 23
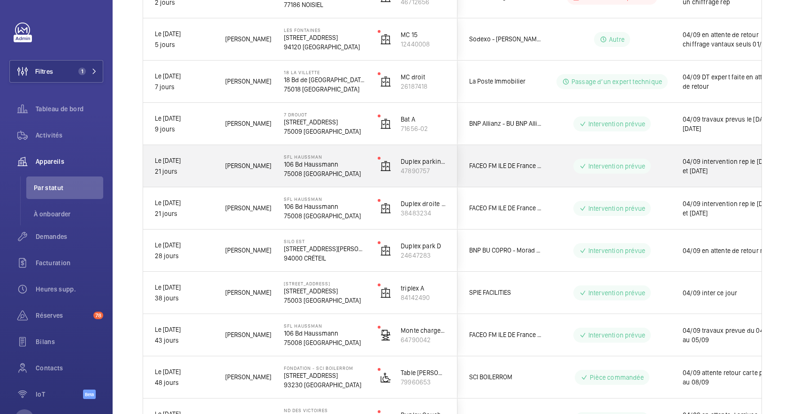
scroll to position [261, 0]
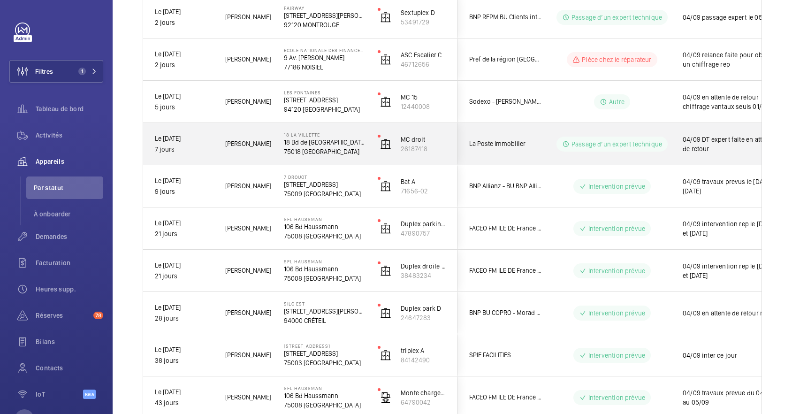
click at [623, 130] on div "Passage d’un expert technique" at bounding box center [606, 144] width 128 height 34
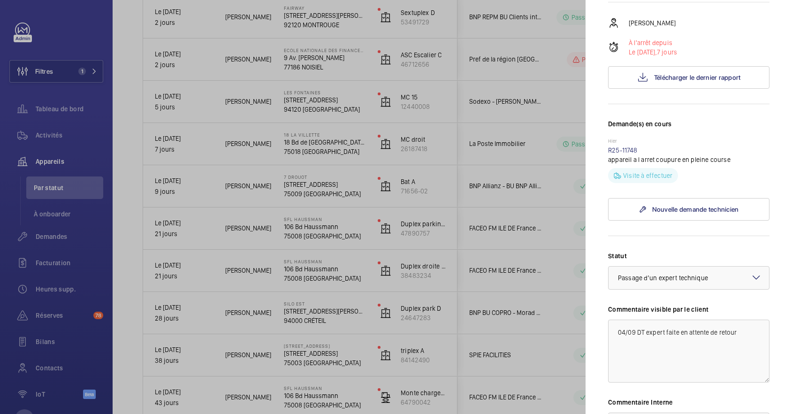
scroll to position [188, 0]
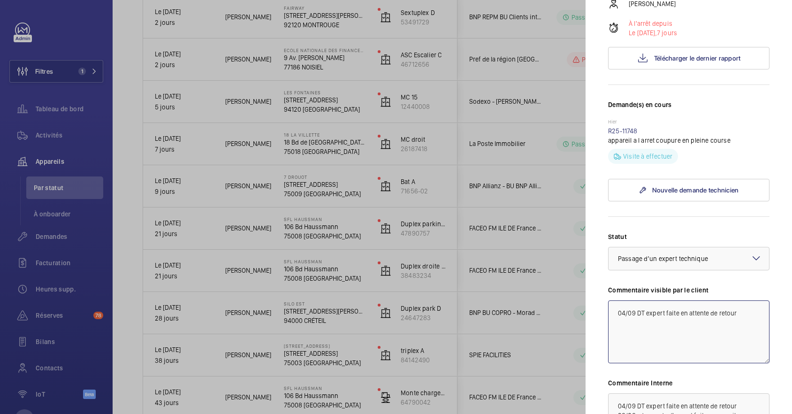
drag, startPoint x: 681, startPoint y: 291, endPoint x: 745, endPoint y: 301, distance: 64.5
click at [745, 301] on textarea "04/09 DT expert faite en attente de retour" at bounding box center [688, 331] width 161 height 63
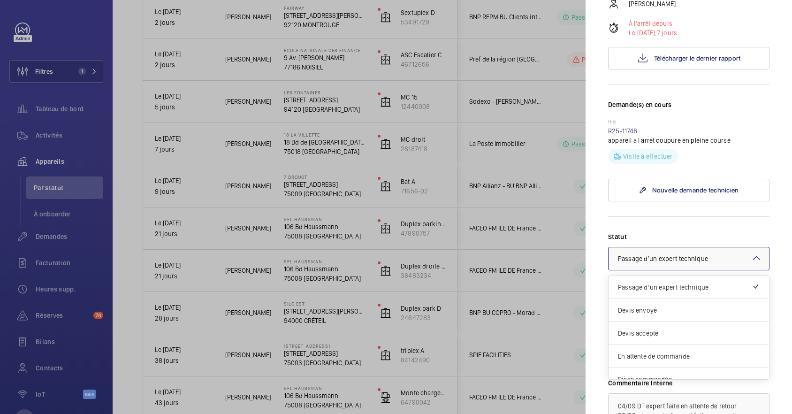
click at [751, 252] on mat-icon at bounding box center [756, 257] width 11 height 11
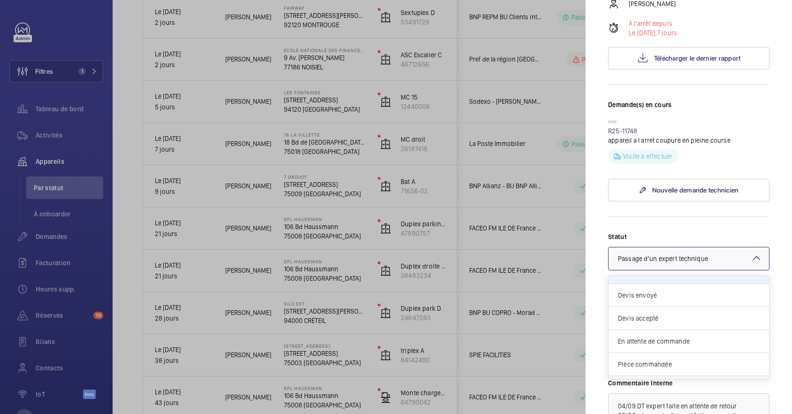
scroll to position [0, 0]
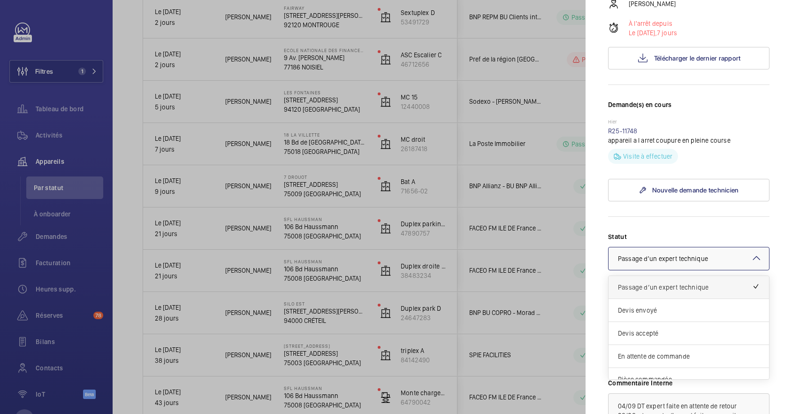
click at [698, 282] on span "Passage d’un expert technique" at bounding box center [685, 286] width 134 height 9
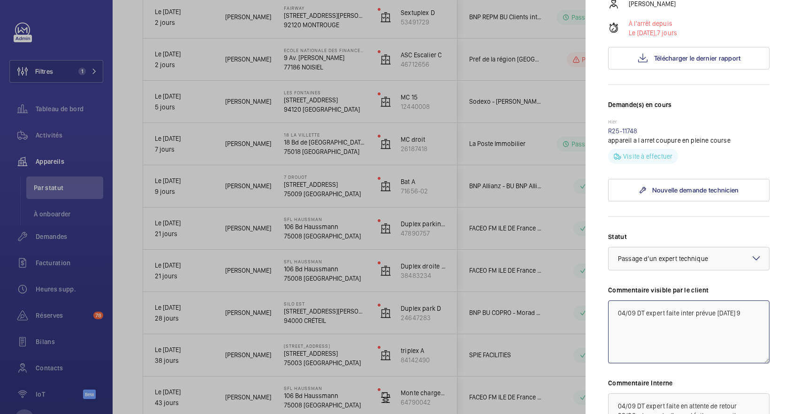
type textarea "04/09 DT expert faite inter prévue [DATE] 9"
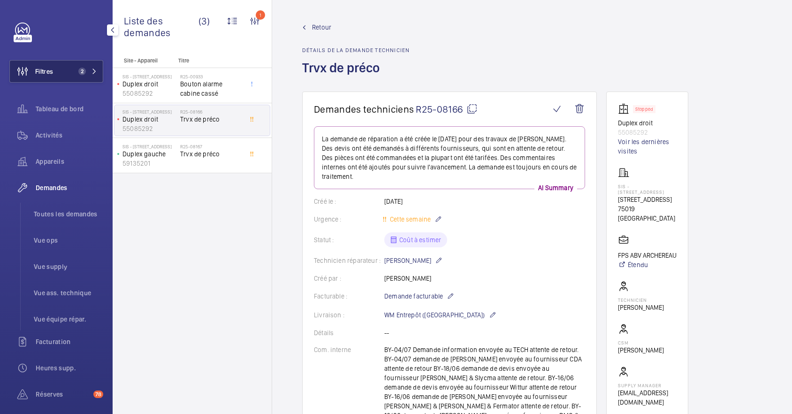
click at [65, 72] on button "Filtres 2" at bounding box center [56, 71] width 94 height 23
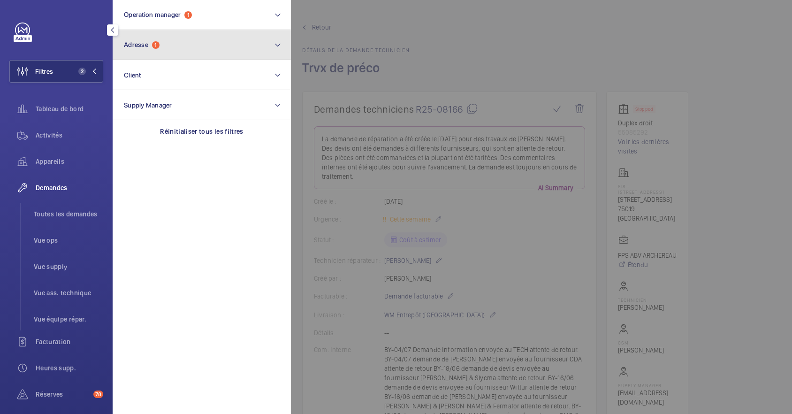
click at [175, 47] on button "Adresse 1" at bounding box center [202, 45] width 178 height 30
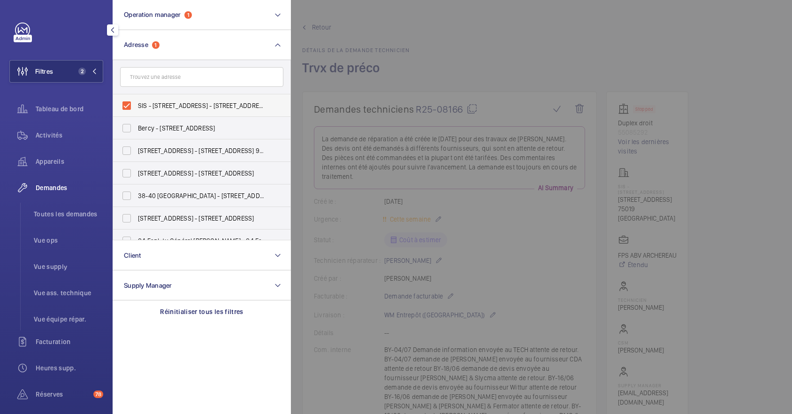
click at [130, 106] on label "SIS - 73 rue Archereau, 75019 Paris - 73 Rue Archereau, PARIS 75019" at bounding box center [194, 105] width 163 height 23
click at [130, 106] on input "SIS - 73 rue Archereau, 75019 Paris - 73 Rue Archereau, PARIS 75019" at bounding box center [126, 105] width 19 height 19
checkbox input "false"
drag, startPoint x: 431, startPoint y: 24, endPoint x: 260, endPoint y: 39, distance: 172.0
click at [431, 24] on div at bounding box center [687, 207] width 792 height 414
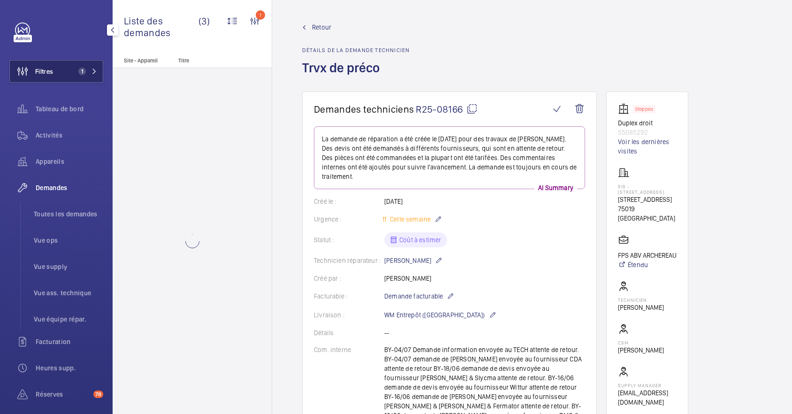
click at [66, 72] on button "Filtres 1" at bounding box center [56, 71] width 94 height 23
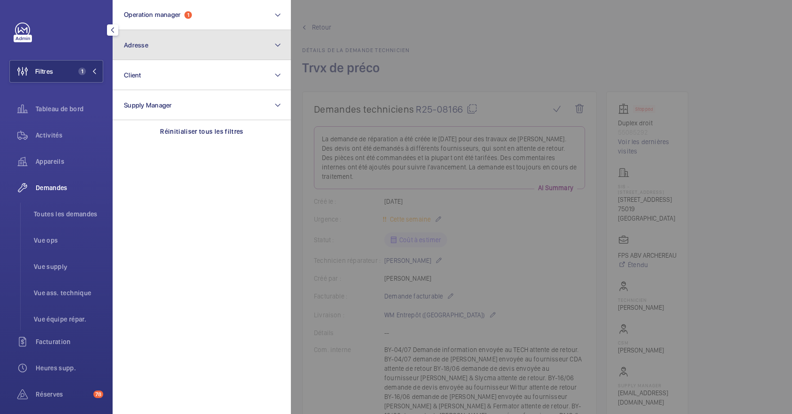
click at [159, 45] on button "Adresse" at bounding box center [202, 45] width 178 height 30
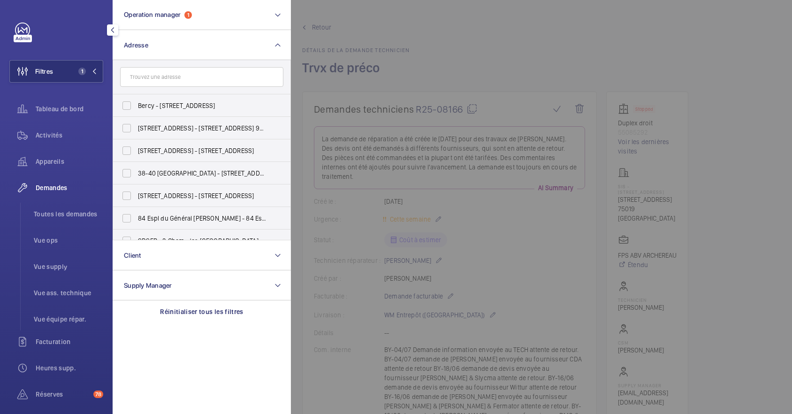
click at [163, 82] on input "text" at bounding box center [201, 77] width 163 height 20
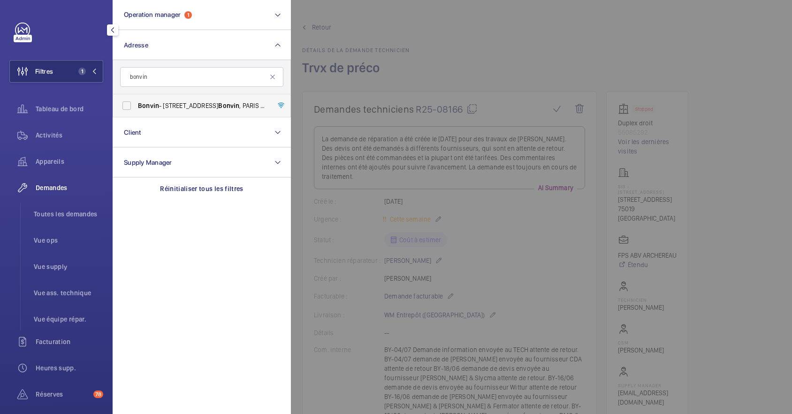
type input "bonvin"
click at [131, 107] on label "Bonvin - 8 Rue François Bonvin , PARIS 75015" at bounding box center [194, 105] width 163 height 23
click at [131, 107] on input "Bonvin - 8 Rue François Bonvin , PARIS 75015" at bounding box center [126, 105] width 19 height 19
checkbox input "true"
click at [502, 69] on div at bounding box center [687, 207] width 792 height 414
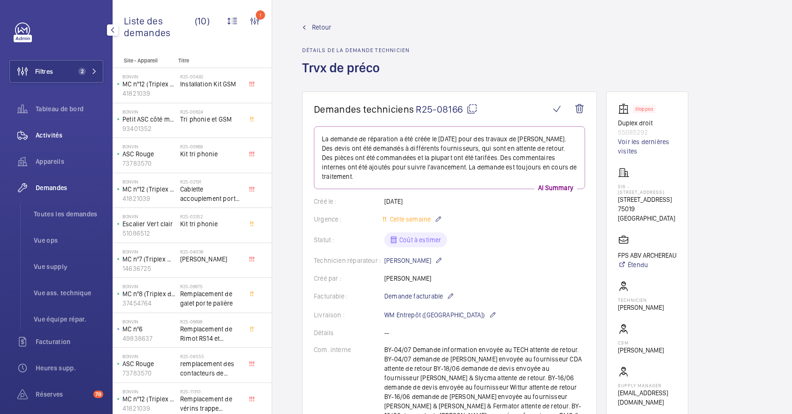
click at [48, 133] on span "Activités" at bounding box center [70, 134] width 68 height 9
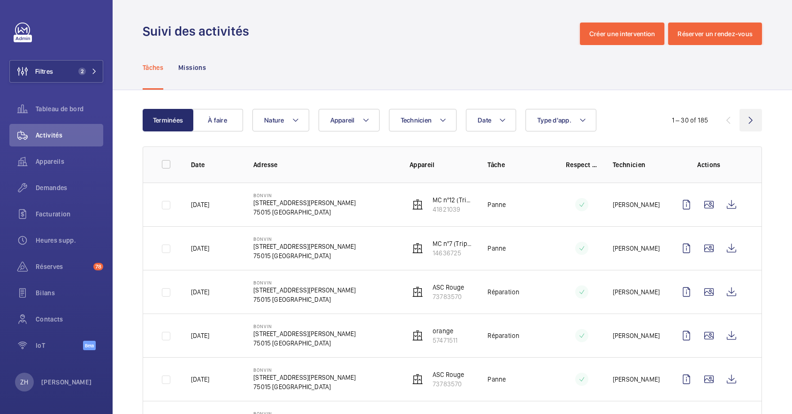
click at [743, 117] on wm-front-icon-button at bounding box center [751, 120] width 23 height 23
click at [369, 122] on button "Appareil" at bounding box center [349, 120] width 61 height 23
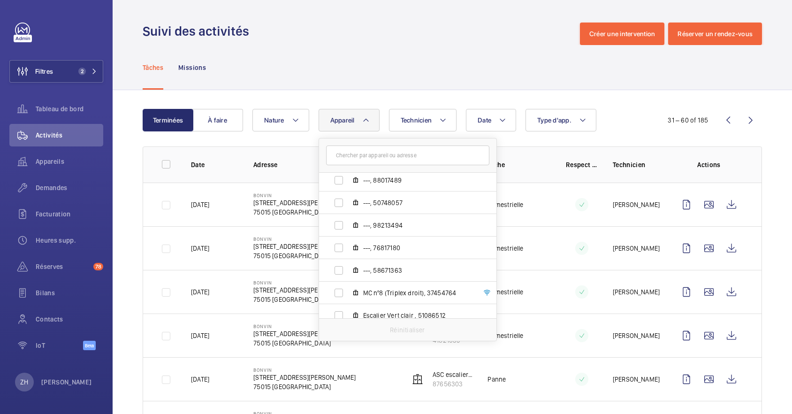
scroll to position [313, 0]
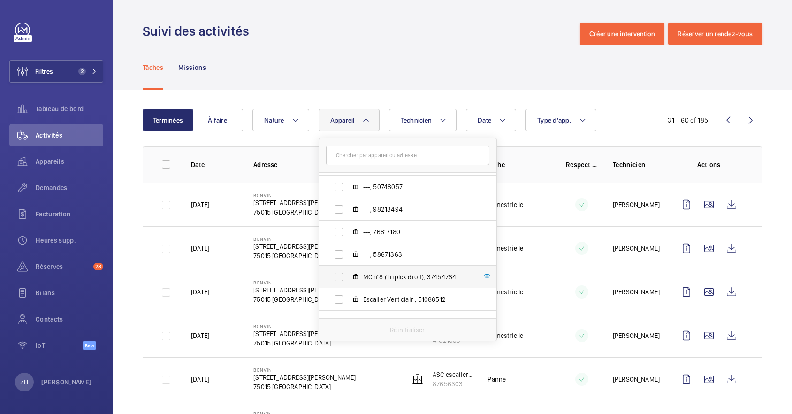
click at [342, 276] on label "MC nº8 (Triplex droit), 37454764" at bounding box center [400, 277] width 162 height 23
click at [342, 276] on input "MC nº8 (Triplex droit), 37454764" at bounding box center [338, 276] width 19 height 19
checkbox input "true"
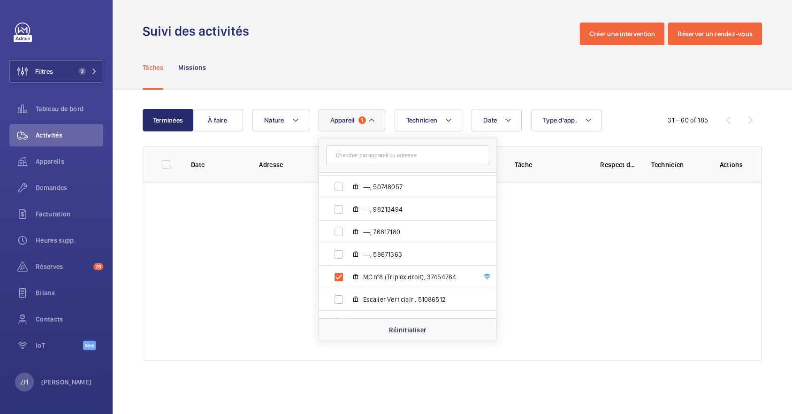
click at [437, 47] on div "Tâches Missions" at bounding box center [452, 67] width 619 height 45
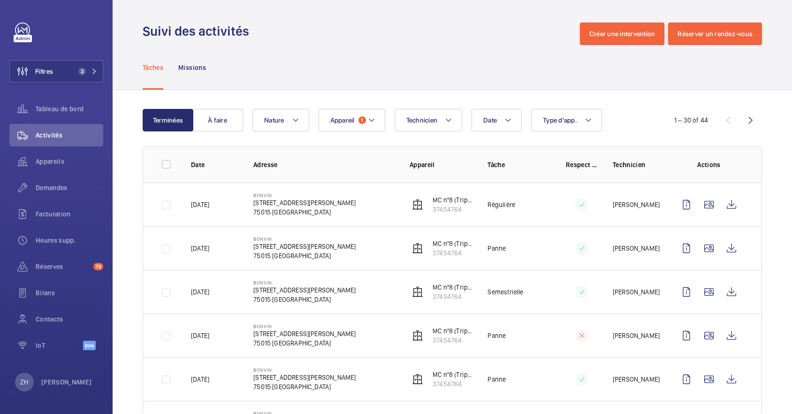
scroll to position [250, 0]
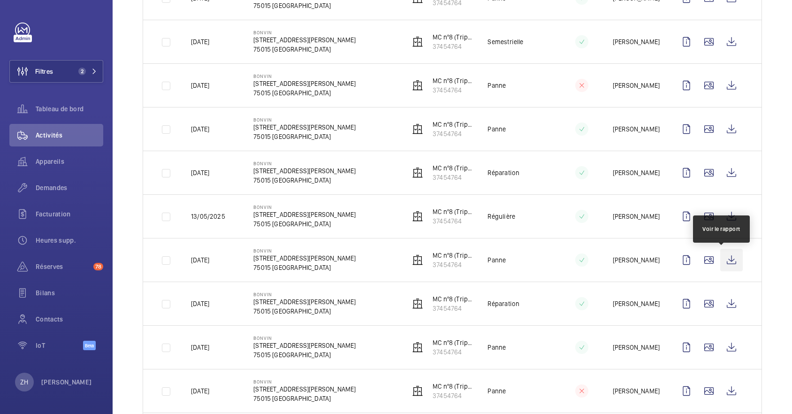
click at [720, 260] on wm-front-icon-button at bounding box center [731, 260] width 23 height 23
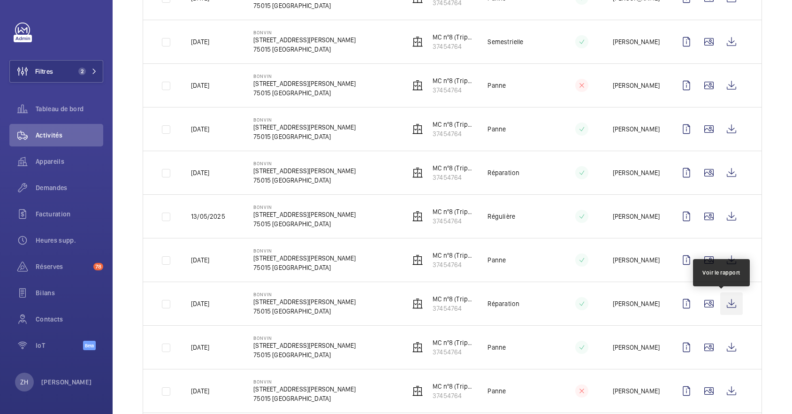
click at [724, 309] on wm-front-icon-button at bounding box center [731, 303] width 23 height 23
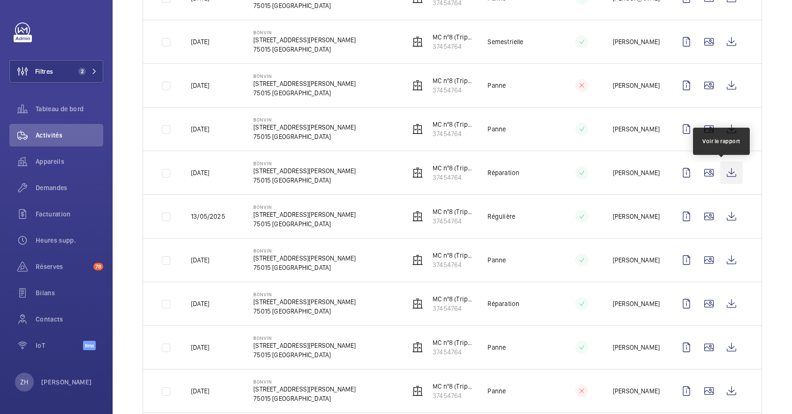
click at [723, 177] on wm-front-icon-button at bounding box center [731, 172] width 23 height 23
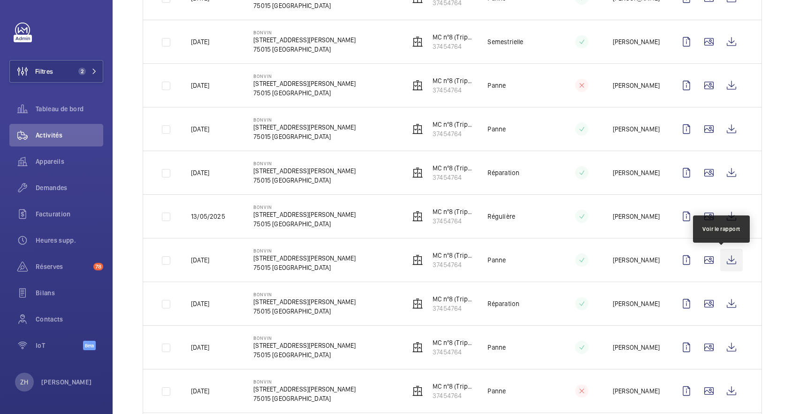
click at [725, 265] on wm-front-icon-button at bounding box center [731, 260] width 23 height 23
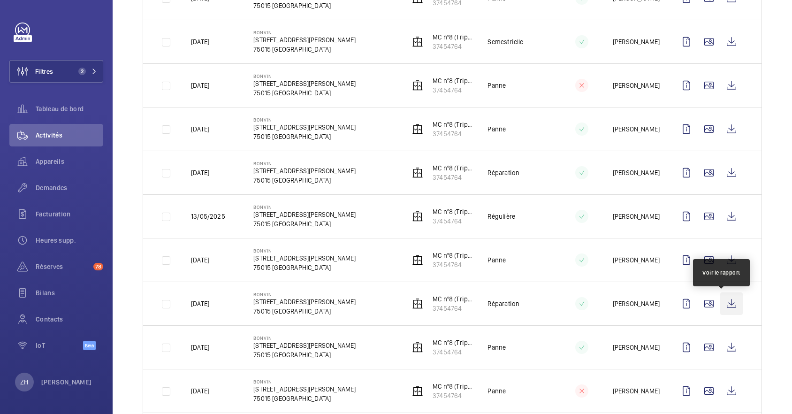
click at [721, 305] on wm-front-icon-button at bounding box center [731, 303] width 23 height 23
click at [725, 307] on wm-front-icon-button at bounding box center [731, 303] width 23 height 23
click at [53, 160] on span "Appareils" at bounding box center [70, 161] width 68 height 9
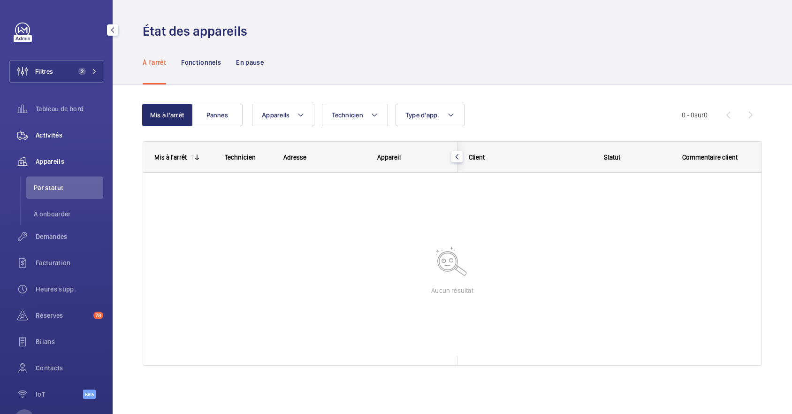
click at [58, 133] on span "Activités" at bounding box center [70, 134] width 68 height 9
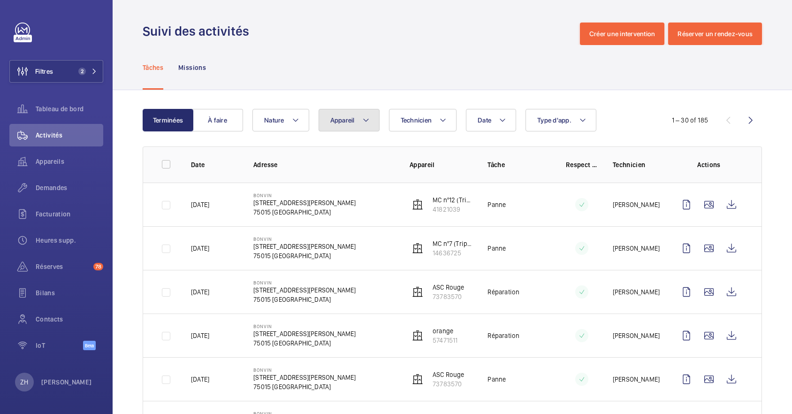
click at [370, 121] on button "Appareil" at bounding box center [349, 120] width 61 height 23
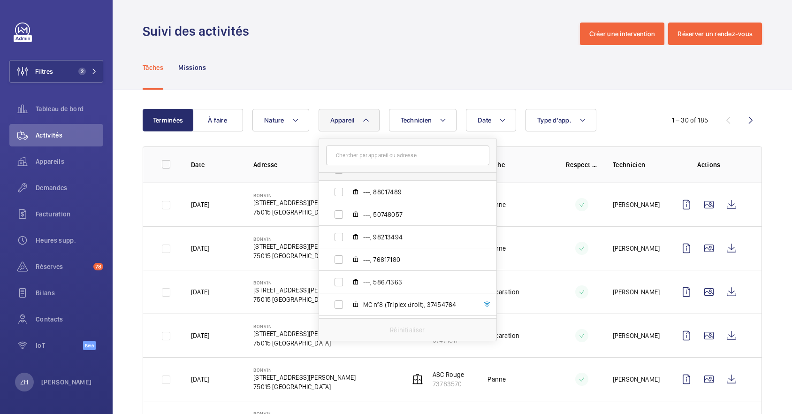
scroll to position [290, 0]
click at [338, 297] on label "MC nº8 (Triplex droit), 37454764" at bounding box center [400, 300] width 162 height 23
click at [338, 297] on input "MC nº8 (Triplex droit), 37454764" at bounding box center [338, 299] width 19 height 19
checkbox input "true"
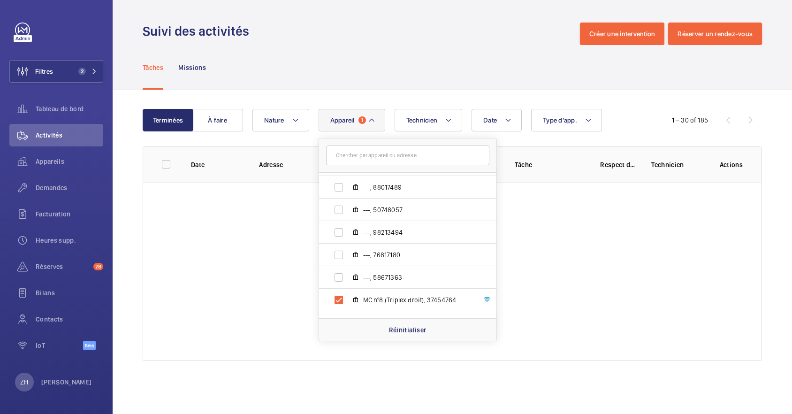
click at [449, 59] on div "Tâches Missions" at bounding box center [452, 67] width 619 height 45
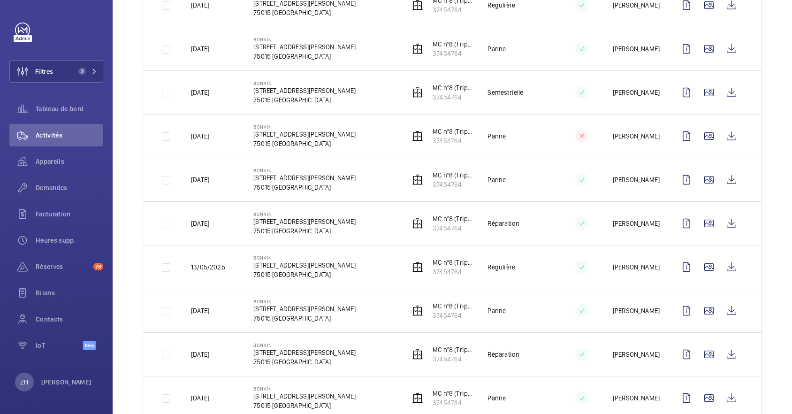
scroll to position [250, 0]
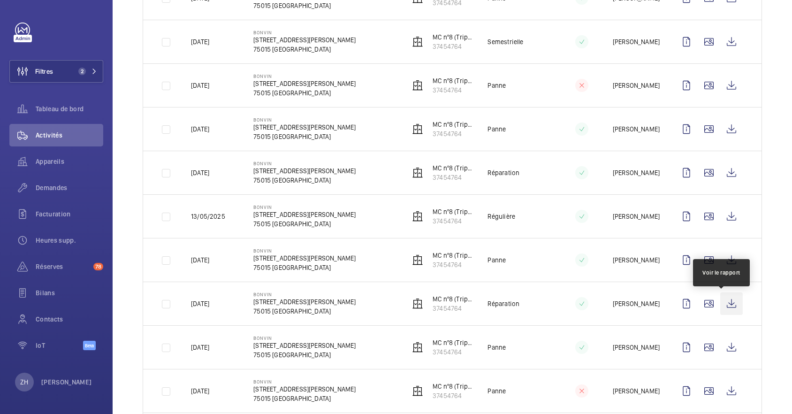
click at [723, 308] on wm-front-icon-button at bounding box center [731, 303] width 23 height 23
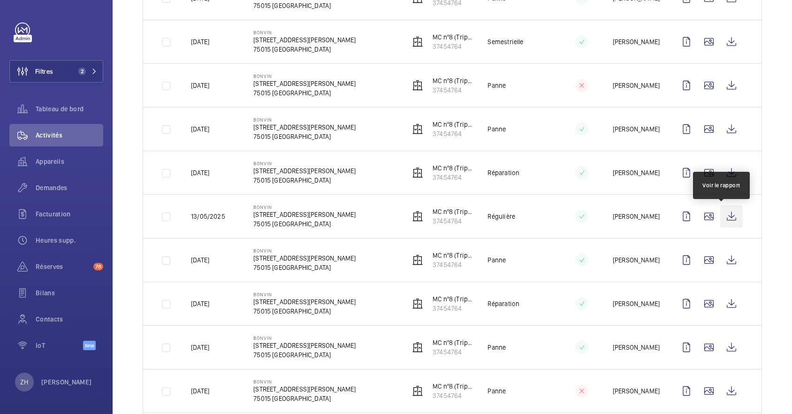
click at [725, 217] on wm-front-icon-button at bounding box center [731, 216] width 23 height 23
click at [720, 214] on wm-front-icon-button at bounding box center [731, 216] width 23 height 23
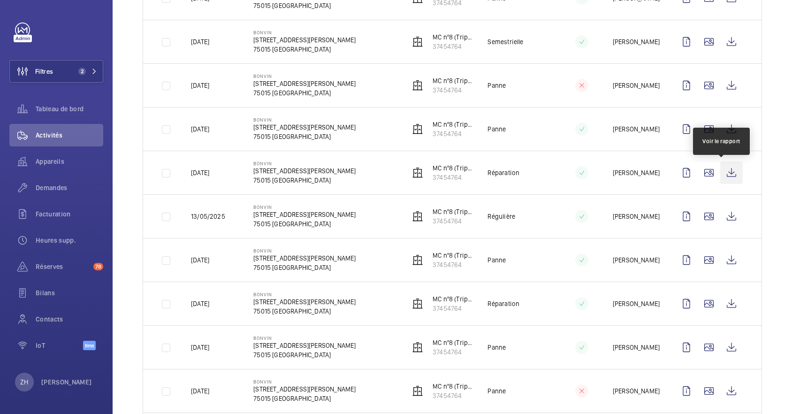
click at [722, 176] on wm-front-icon-button at bounding box center [731, 172] width 23 height 23
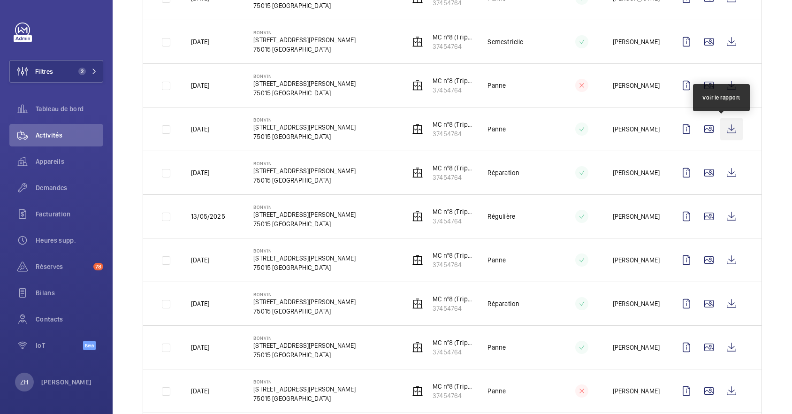
click at [723, 133] on wm-front-icon-button at bounding box center [731, 129] width 23 height 23
click at [51, 189] on span "Demandes" at bounding box center [70, 187] width 68 height 9
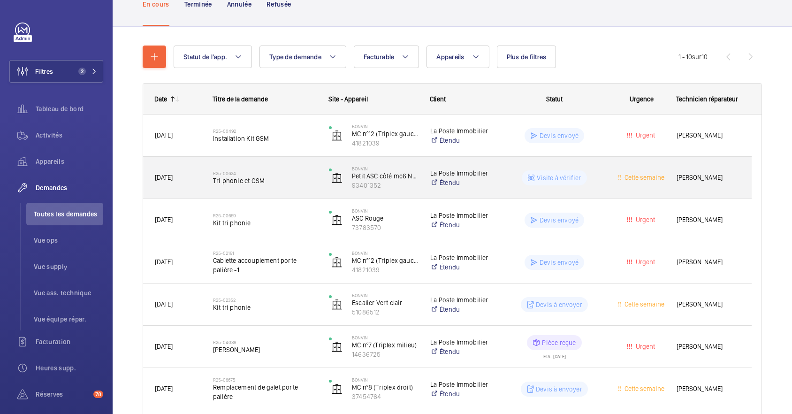
scroll to position [239, 0]
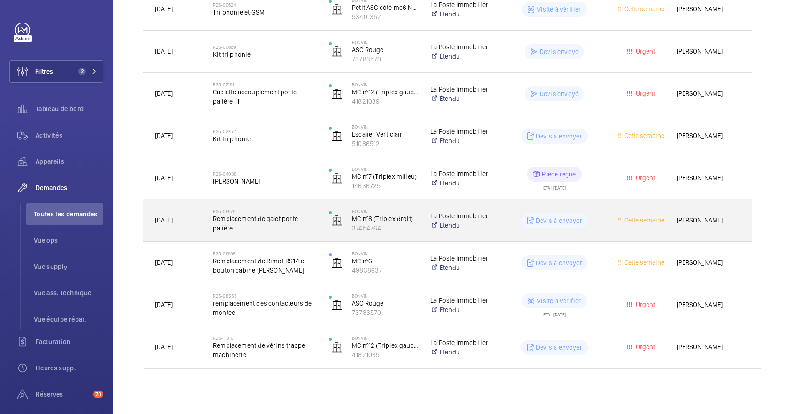
click at [305, 205] on div "R25-06675 Remplacement de galet porte palière" at bounding box center [259, 220] width 115 height 42
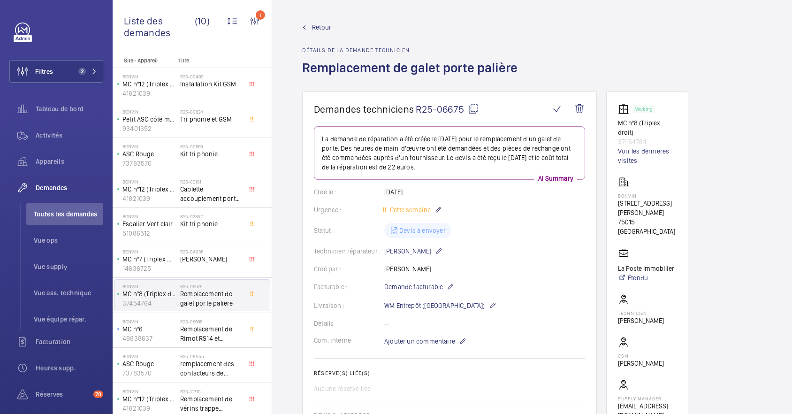
click at [472, 109] on mat-icon at bounding box center [473, 108] width 11 height 11
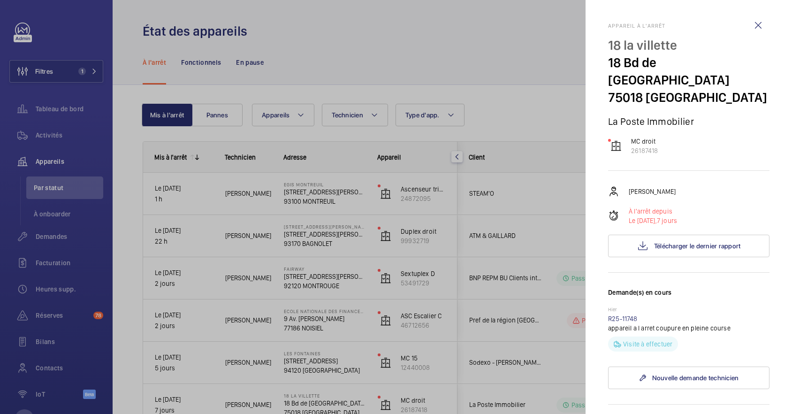
scroll to position [188, 0]
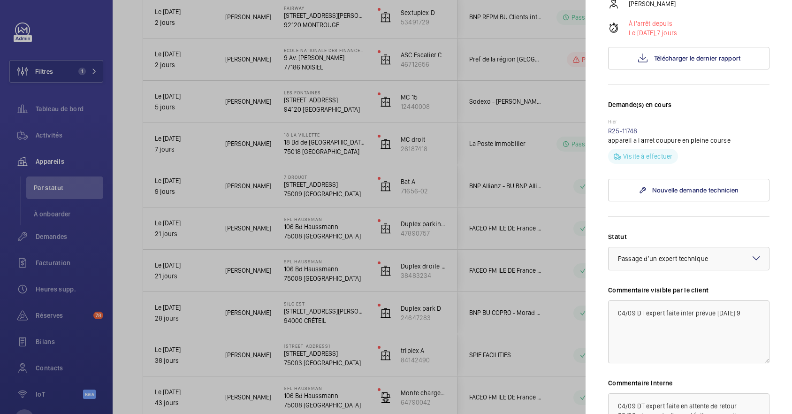
click at [502, 212] on div at bounding box center [396, 207] width 792 height 414
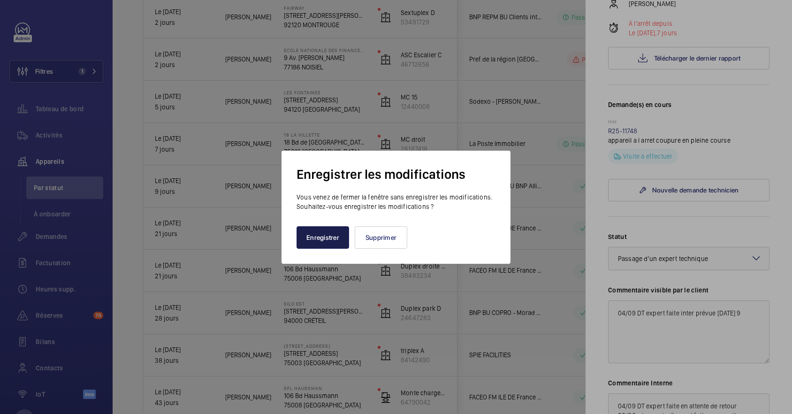
click at [338, 238] on button "Enregistrer" at bounding box center [323, 237] width 53 height 23
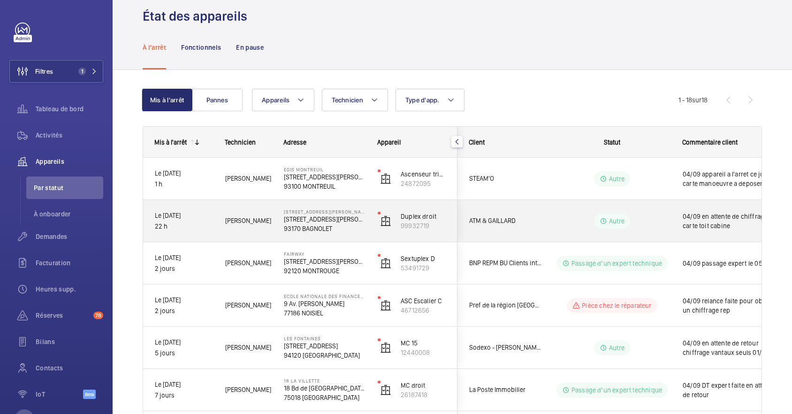
scroll to position [0, 0]
